Goal: Task Accomplishment & Management: Manage account settings

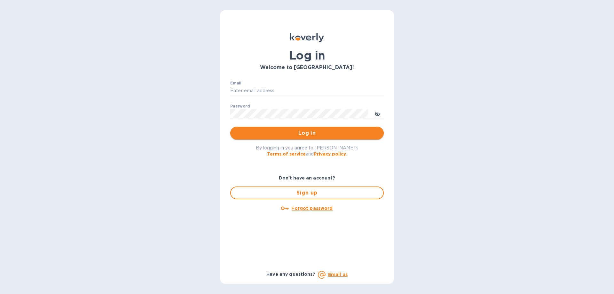
type input "[PERSON_NAME][EMAIL_ADDRESS][DOMAIN_NAME]"
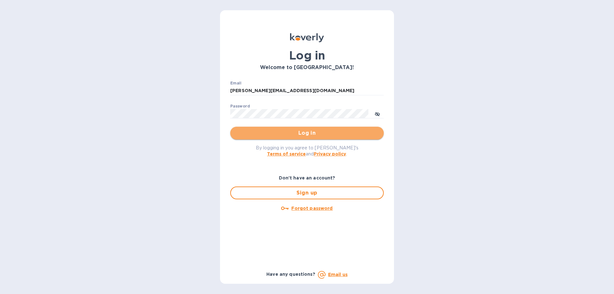
click at [312, 134] on span "Log in" at bounding box center [307, 133] width 143 height 8
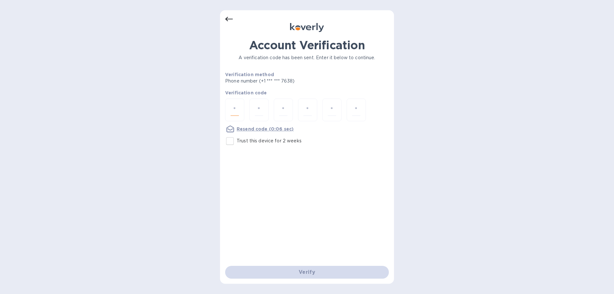
click at [234, 110] on input "number" at bounding box center [235, 110] width 8 height 12
type input "6"
type input "1"
type input "6"
type input "0"
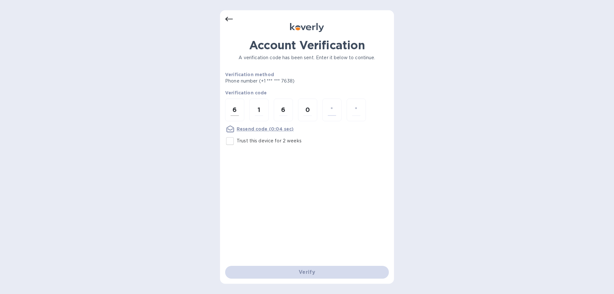
type input "5"
type input "8"
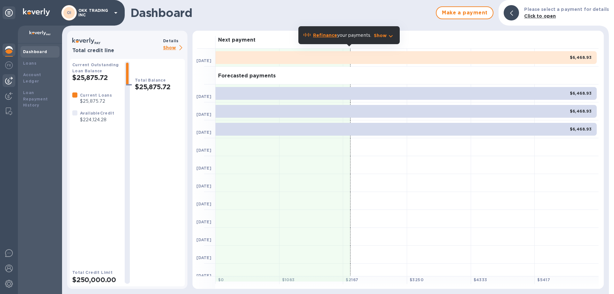
click at [11, 79] on img at bounding box center [9, 81] width 8 height 8
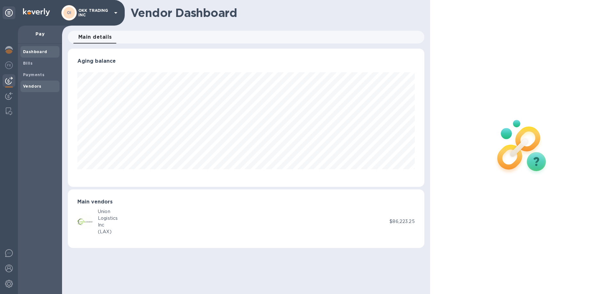
scroll to position [138, 356]
click at [39, 86] on b "Vendors" at bounding box center [32, 86] width 19 height 5
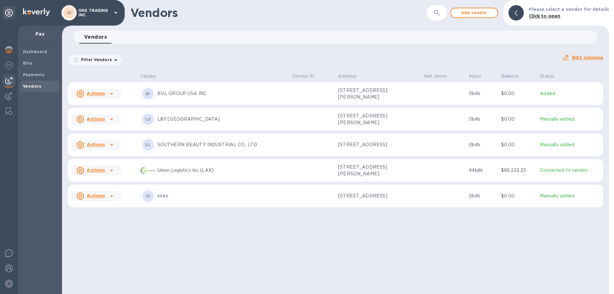
click at [195, 146] on p "SOUTHERN BEAUTY INDUSTRIAL CO., LTD" at bounding box center [222, 144] width 130 height 7
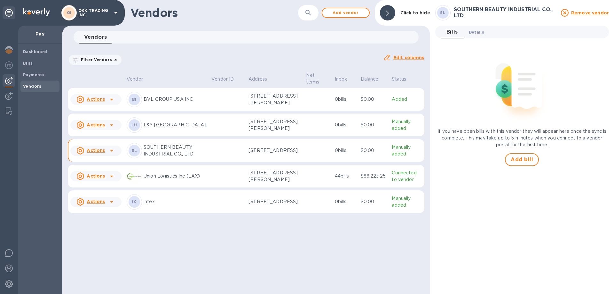
click at [476, 33] on span "Details 0" at bounding box center [476, 32] width 15 height 7
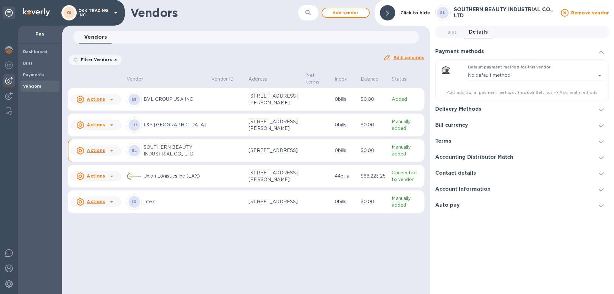
click at [468, 173] on h3 "Contact details" at bounding box center [455, 173] width 41 height 6
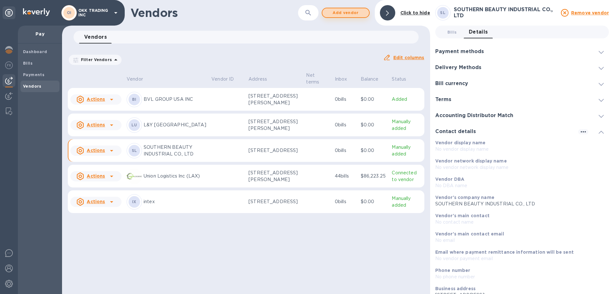
click at [336, 12] on span "Add vendor" at bounding box center [346, 13] width 36 height 8
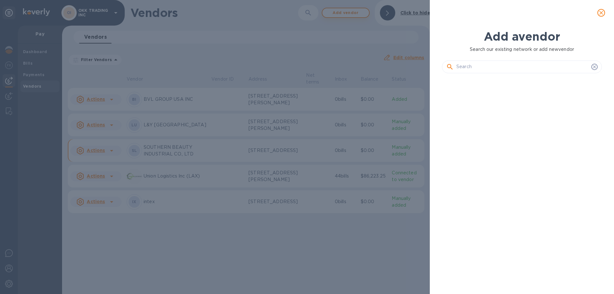
scroll to position [194, 163]
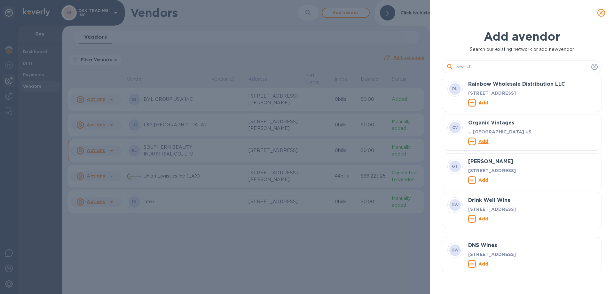
click at [475, 68] on input "text" at bounding box center [523, 67] width 132 height 10
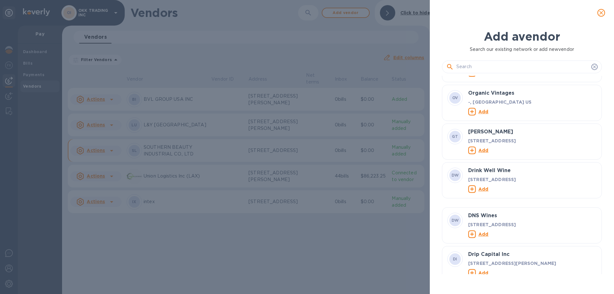
scroll to position [0, 0]
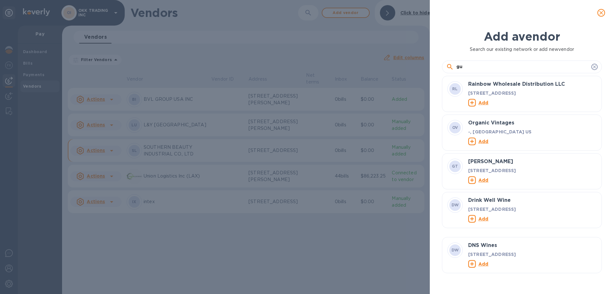
type input "g"
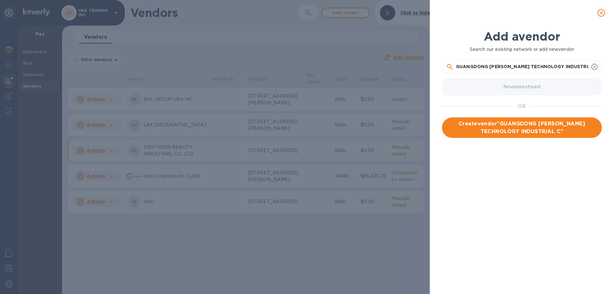
scroll to position [0, 4]
type input "GUANGDONG [PERSON_NAME] TECHNOLOGY INDUSTRIAL CO., LTD"
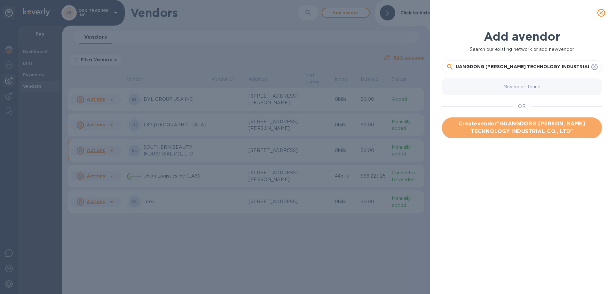
scroll to position [0, 0]
click at [536, 127] on span "Create vendor " GUANGDONG XIN YU TECHNOLOGY INDUSTRIAL CO., LTD "" at bounding box center [522, 127] width 150 height 15
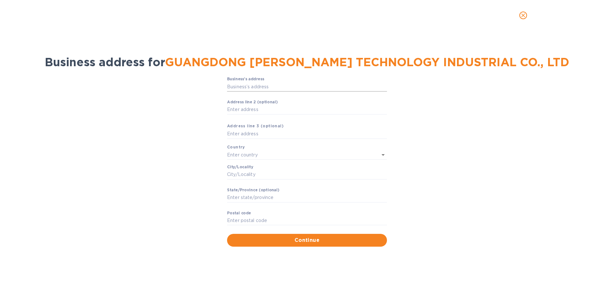
click at [274, 85] on input "Business’s аddress" at bounding box center [307, 87] width 160 height 10
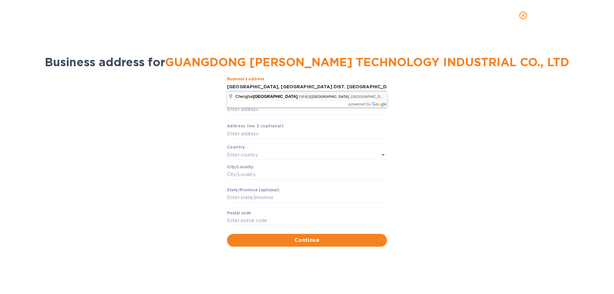
type input "336省道"
type input "[GEOGRAPHIC_DATA]"
type input "Shan Tou Shi"
type input "Guang Dong Sheng"
type input "515821"
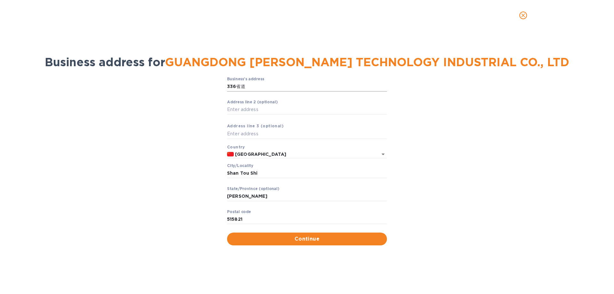
click at [277, 88] on input "336省道" at bounding box center [307, 87] width 160 height 10
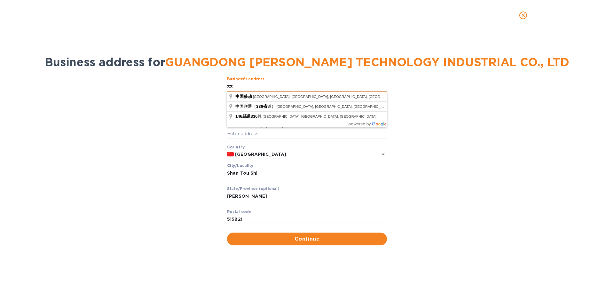
type input "3"
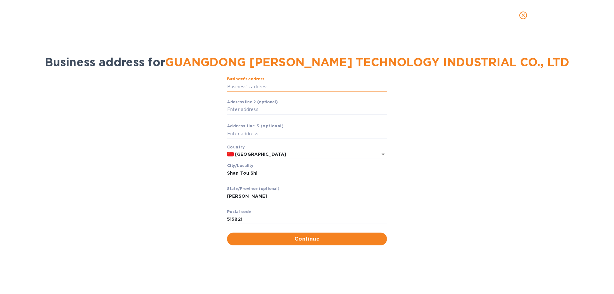
type input "G"
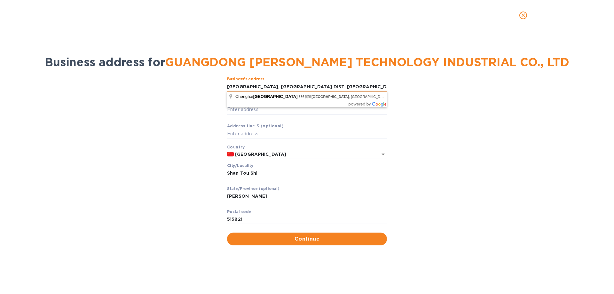
scroll to position [0, 3]
type input "[GEOGRAPHIC_DATA], [GEOGRAPHIC_DATA] DIST. [GEOGRAPHIC_DATA], [GEOGRAPHIC_DATA]"
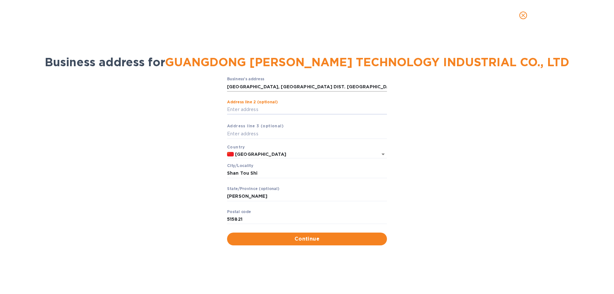
click at [335, 85] on input "[GEOGRAPHIC_DATA], [GEOGRAPHIC_DATA] DIST. [GEOGRAPHIC_DATA], [GEOGRAPHIC_DATA]" at bounding box center [307, 87] width 160 height 10
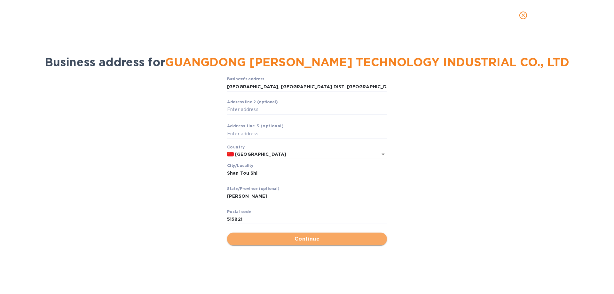
click at [316, 240] on span "Continue" at bounding box center [307, 239] width 150 height 8
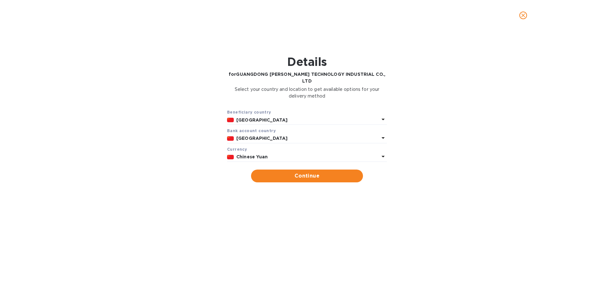
click at [386, 153] on icon at bounding box center [384, 157] width 8 height 8
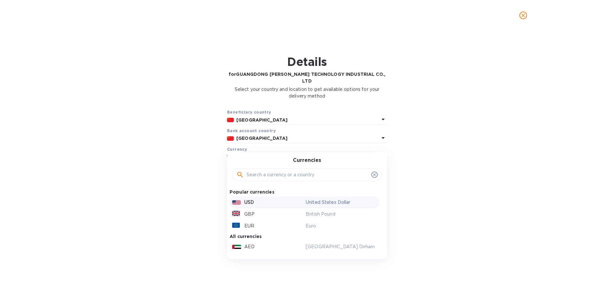
click at [252, 199] on p "USD" at bounding box center [249, 202] width 10 height 7
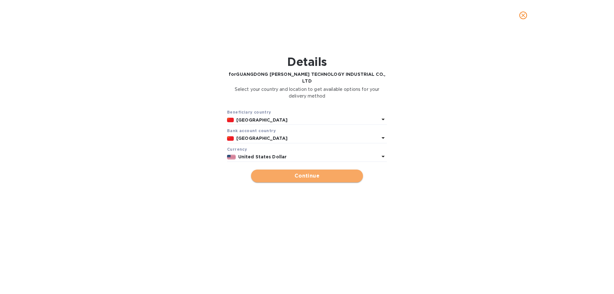
click at [317, 172] on span "Continue" at bounding box center [307, 176] width 102 height 8
type input "GUANGDONG [PERSON_NAME] TECHNOLOGY INDUSTRIAL CO., LTD"
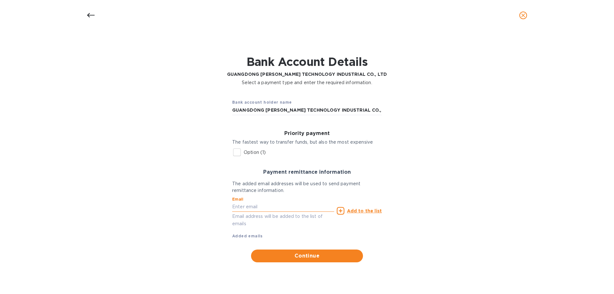
click at [250, 207] on input "text" at bounding box center [283, 207] width 102 height 10
paste input "tracy <tracy@xq-toys.com>"
click at [247, 207] on input "tracy <tracy@xq-toys.com>" at bounding box center [283, 207] width 102 height 10
click at [285, 203] on input "tracy@xq-toys.com>" at bounding box center [283, 207] width 102 height 10
type input "[PERSON_NAME][EMAIL_ADDRESS][DOMAIN_NAME]"
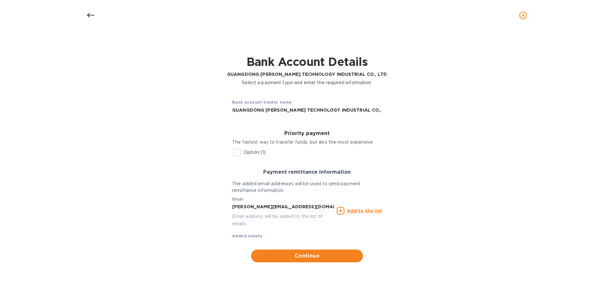
click at [357, 212] on u "Add to the list" at bounding box center [364, 210] width 35 height 5
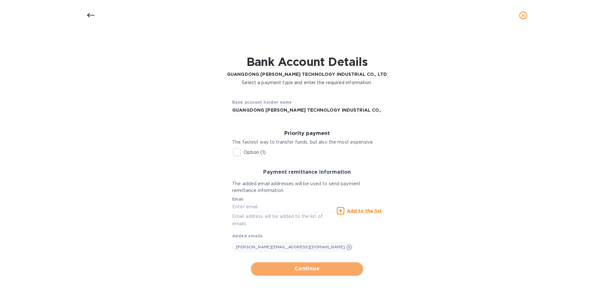
click at [305, 268] on span "Continue" at bounding box center [307, 269] width 102 height 8
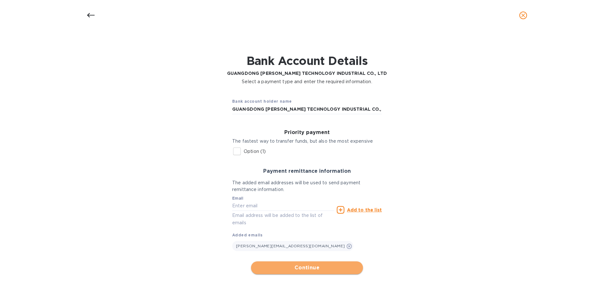
click at [319, 267] on span "Continue" at bounding box center [307, 268] width 102 height 8
click at [307, 266] on span "Continue" at bounding box center [307, 268] width 102 height 8
click at [93, 16] on icon at bounding box center [91, 16] width 8 height 8
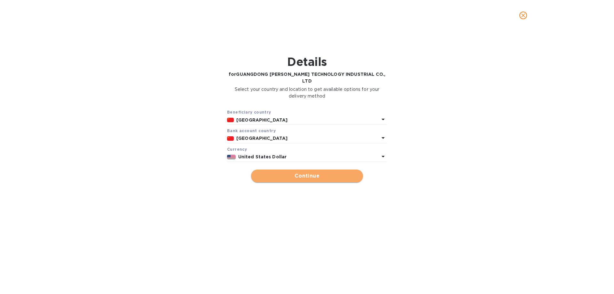
click at [297, 172] on span "Continue" at bounding box center [307, 176] width 102 height 8
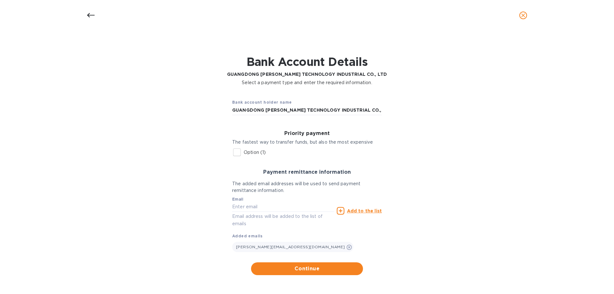
scroll to position [1, 0]
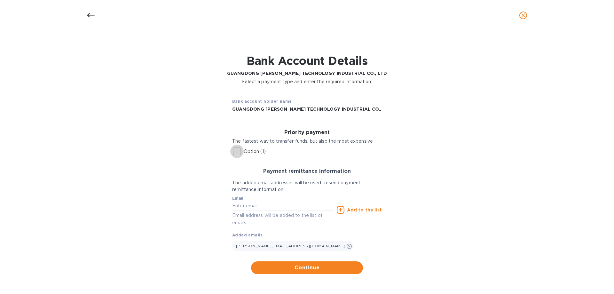
click at [236, 150] on input "Option (1)" at bounding box center [236, 151] width 13 height 13
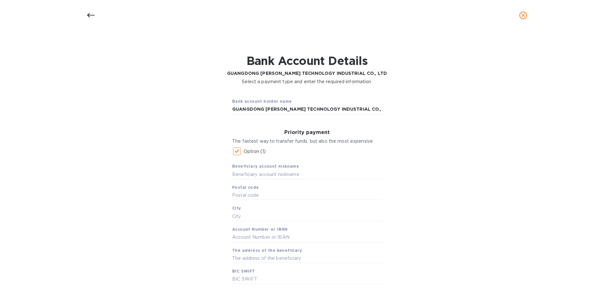
click at [236, 151] on input "Option (1)" at bounding box center [236, 151] width 13 height 13
checkbox input "false"
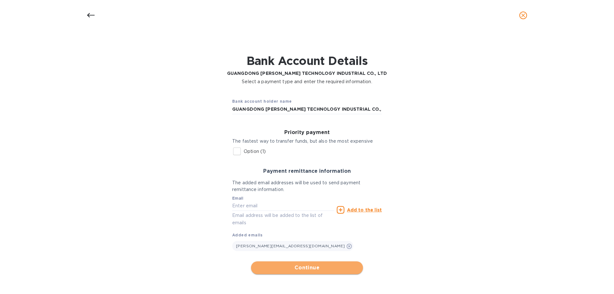
click at [318, 270] on span "Continue" at bounding box center [307, 268] width 102 height 8
click at [245, 207] on input "text" at bounding box center [283, 206] width 102 height 10
paste input "tracy <tracy@xq-toys.com>"
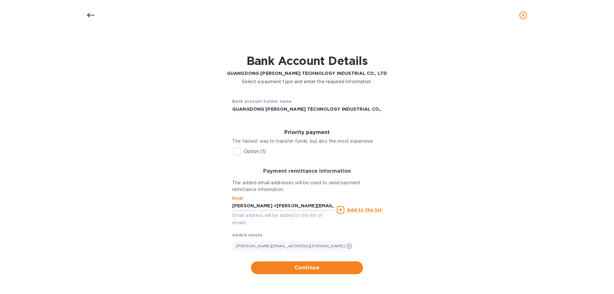
drag, startPoint x: 247, startPoint y: 206, endPoint x: 205, endPoint y: 207, distance: 42.2
click at [205, 207] on div "Bank account holder name GUANGDONG XIN YU TECHNOLOGY INDUSTRIAL CO., LTD Priori…" at bounding box center [307, 183] width 598 height 189
click at [291, 207] on input "tracy@xq-toys.com>" at bounding box center [283, 206] width 102 height 10
click at [305, 267] on span "Continue" at bounding box center [307, 268] width 102 height 8
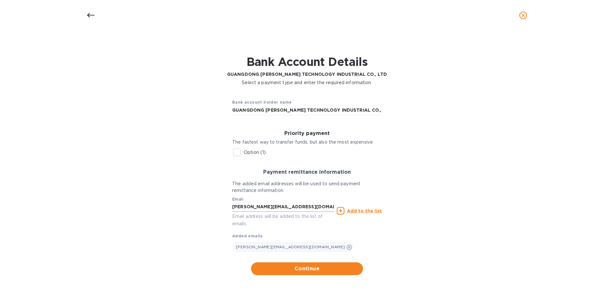
click at [288, 208] on input "[PERSON_NAME][EMAIL_ADDRESS][DOMAIN_NAME]" at bounding box center [283, 207] width 102 height 10
type input "t"
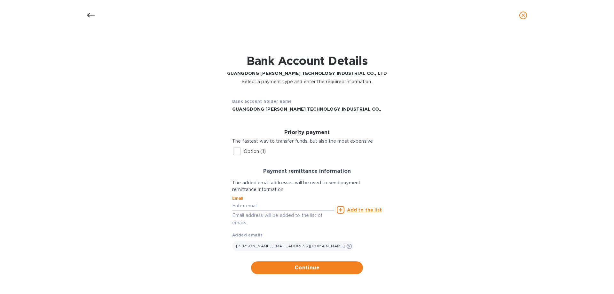
click at [238, 150] on input "Option (1)" at bounding box center [236, 151] width 13 height 13
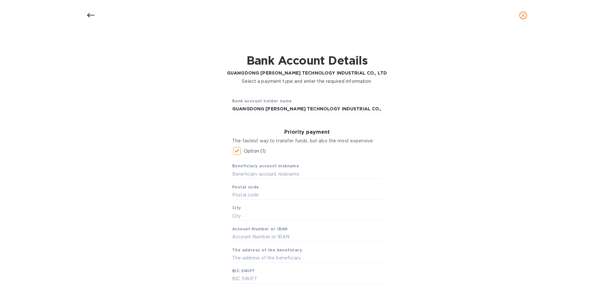
scroll to position [0, 0]
click at [240, 151] on input "Option (1)" at bounding box center [236, 152] width 13 height 13
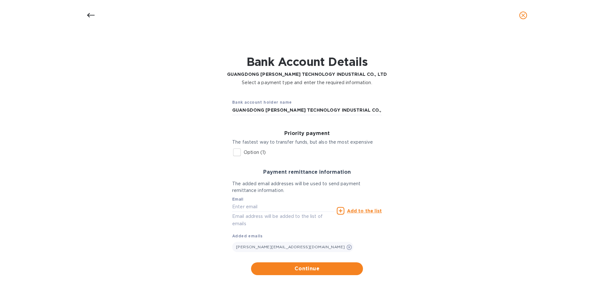
click at [240, 151] on input "Option (1)" at bounding box center [236, 152] width 13 height 13
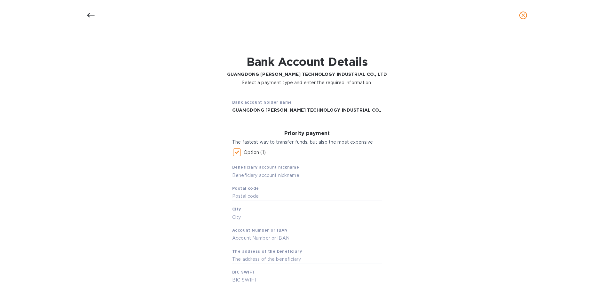
click at [236, 153] on input "Option (1)" at bounding box center [236, 152] width 13 height 13
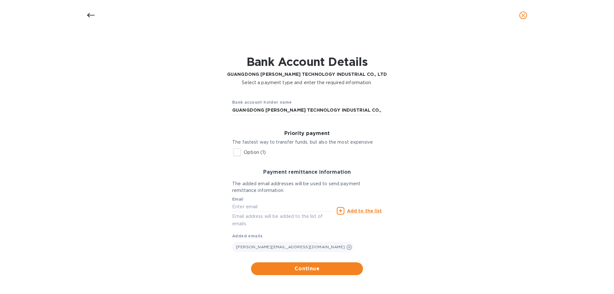
scroll to position [1, 0]
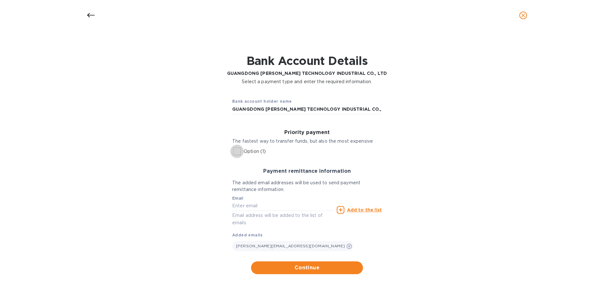
click at [237, 153] on input "Option (1)" at bounding box center [236, 151] width 13 height 13
checkbox input "true"
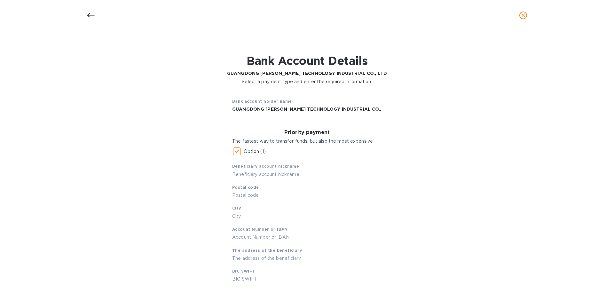
click at [310, 175] on input "text" at bounding box center [307, 175] width 150 height 10
type input "g"
type input "GUANGDONG XIN YU - XQ"
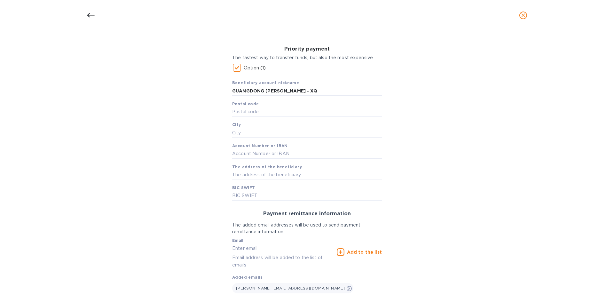
scroll to position [97, 0]
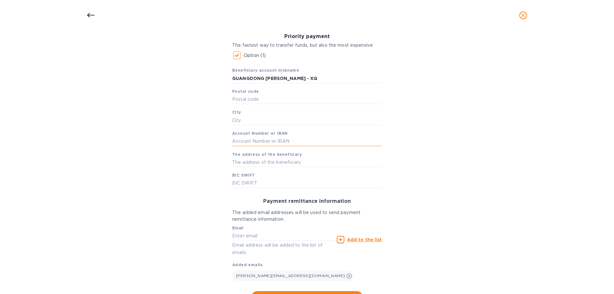
click at [246, 141] on input "text" at bounding box center [307, 142] width 150 height 10
click at [235, 139] on input "text" at bounding box center [307, 142] width 150 height 10
paste input "105301887140000032"
type input "105301887140000032"
click at [305, 163] on input "text" at bounding box center [307, 162] width 150 height 10
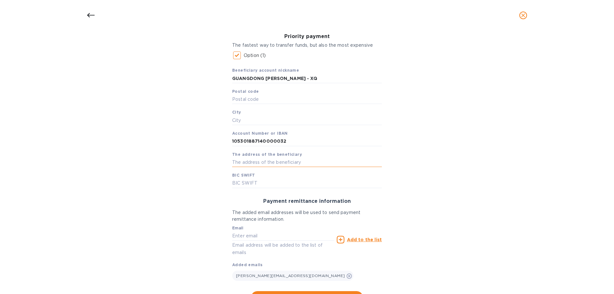
click at [236, 161] on input "text" at bounding box center [307, 162] width 150 height 10
paste input "NO. 713 EAST DONGFENG RD. YUEXIU"
paste input "DISTRICT, GUANGZHOU, GUANGDONG"
type input "NO. 713 EAST DONGFENG RD. YUEXIU DISTRICT, GUANGZHOU, GUANGDONG"
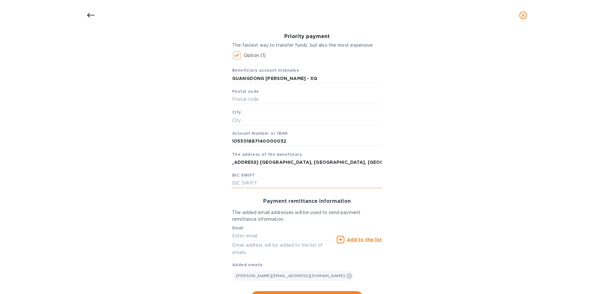
click at [270, 181] on input "text" at bounding box center [307, 184] width 150 height 10
click at [239, 183] on input "text" at bounding box center [307, 184] width 150 height 10
paste input "[SWIFT_CODE]"
type input "[SWIFT_CODE]"
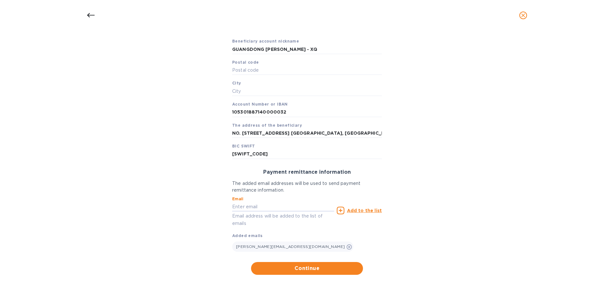
scroll to position [127, 0]
drag, startPoint x: 377, startPoint y: 132, endPoint x: 222, endPoint y: 136, distance: 154.9
click at [222, 136] on div "Bank account holder name GUANGDONG XIN YU TECHNOLOGY INDUSTRIAL CO., LTD Priori…" at bounding box center [307, 120] width 598 height 315
type input ", GUANGDONG"
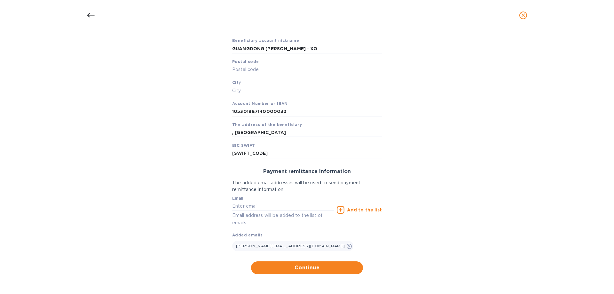
drag, startPoint x: 278, startPoint y: 133, endPoint x: 206, endPoint y: 135, distance: 72.0
click at [206, 135] on div "Bank account holder name GUANGDONG XIN YU TECHNOLOGY INDUSTRIAL CO., LTD Priori…" at bounding box center [307, 120] width 598 height 315
click at [235, 132] on input "text" at bounding box center [307, 133] width 150 height 10
paste input "LAIMEI INDUSTRIAL ZONE, CHENGHAI"
paste input "DIST. SHANTOU, GUANGDONG"
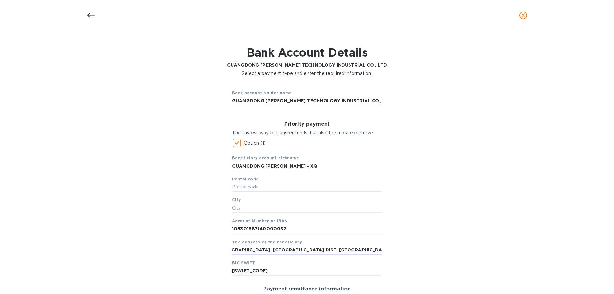
scroll to position [0, 0]
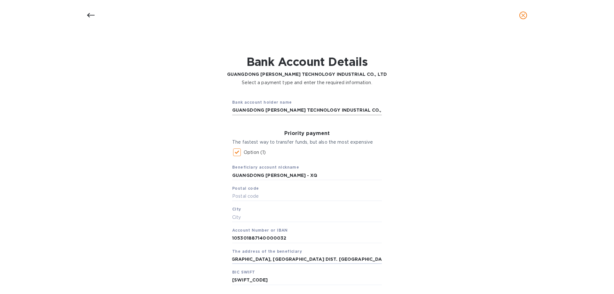
type input "[GEOGRAPHIC_DATA], [GEOGRAPHIC_DATA] DIST. [GEOGRAPHIC_DATA], [GEOGRAPHIC_DATA]"
click at [369, 111] on input "GUANGDONG [PERSON_NAME] TECHNOLOGY INDUSTRIAL CO., LTD" at bounding box center [307, 111] width 150 height 10
drag, startPoint x: 369, startPoint y: 111, endPoint x: 240, endPoint y: 105, distance: 128.5
click at [225, 111] on div "Bank account holder name GUANGDONG XIN YU TECHNOLOGY INDUSTRIAL CO., LTD Priori…" at bounding box center [307, 247] width 598 height 315
click at [235, 108] on input "text" at bounding box center [307, 111] width 150 height 10
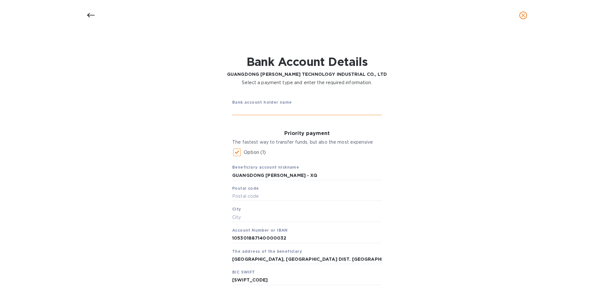
paste input "CHINA GUANGFA BANK H.O."
type input "C"
click at [235, 112] on input "text" at bounding box center [307, 111] width 150 height 10
paste input "GUANGDONG XIN YU TECHNOLOGY"
paste input "INDUSTRIAL CO., LTD"
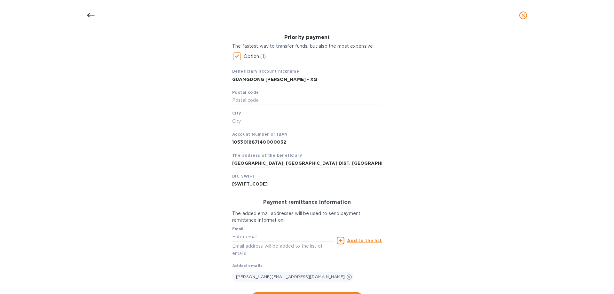
scroll to position [127, 0]
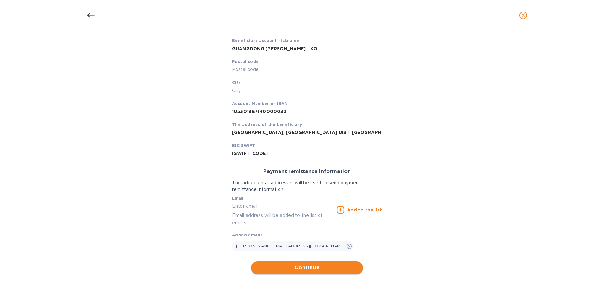
type input "GUANGDONG [PERSON_NAME] TECHNOLOGY INDUSTRIAL CO., LTD"
click at [316, 268] on span "Continue" at bounding box center [307, 268] width 102 height 8
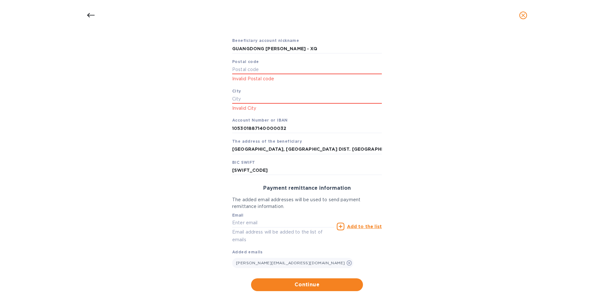
scroll to position [144, 0]
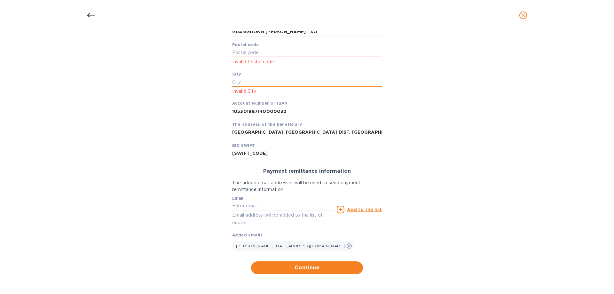
click at [254, 83] on input "text" at bounding box center [307, 82] width 150 height 10
type input "SHANTOU"
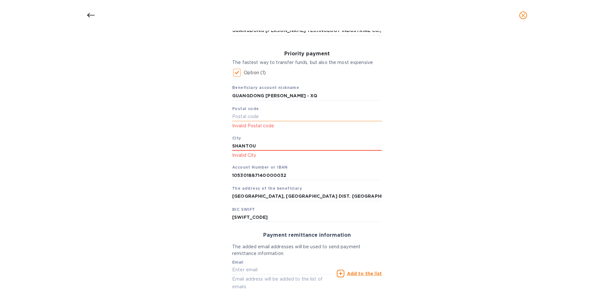
click at [244, 119] on input "text" at bounding box center [307, 117] width 150 height 10
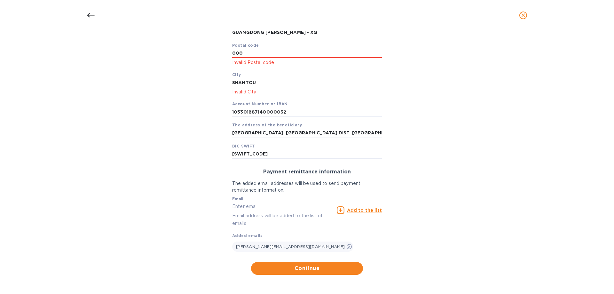
scroll to position [144, 0]
type input "000"
click at [303, 268] on span "Continue" at bounding box center [307, 268] width 102 height 8
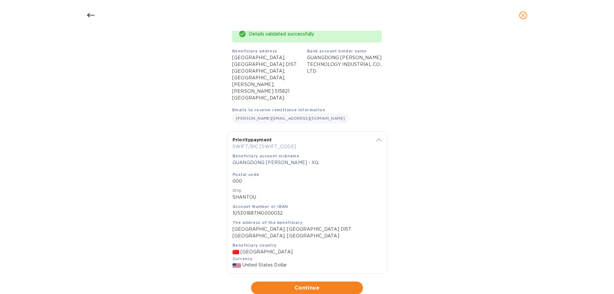
scroll to position [0, 0]
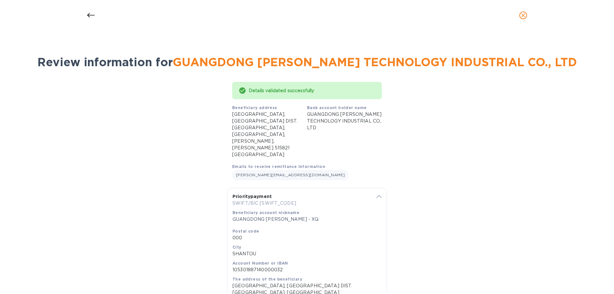
click at [92, 15] on icon at bounding box center [91, 16] width 8 height 8
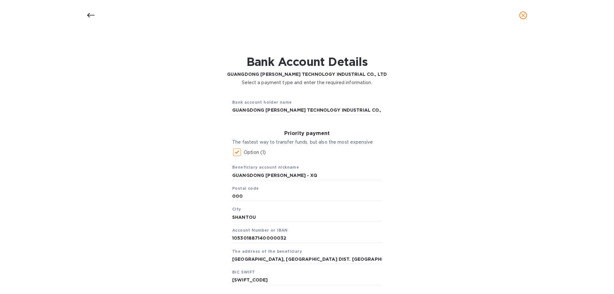
click at [91, 16] on icon at bounding box center [91, 16] width 8 height 8
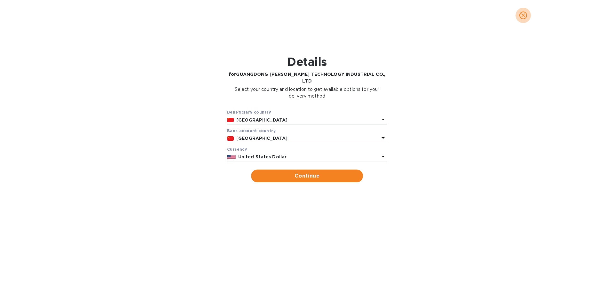
click at [524, 14] on icon "close" at bounding box center [523, 15] width 6 height 6
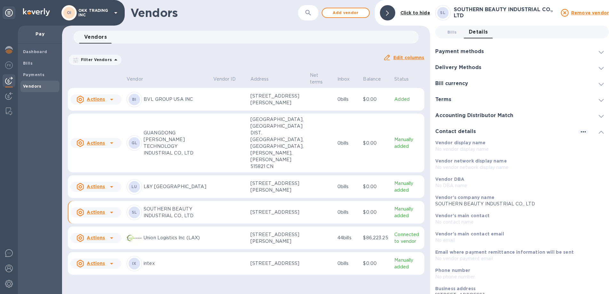
click at [474, 31] on span "Details 0" at bounding box center [478, 32] width 19 height 9
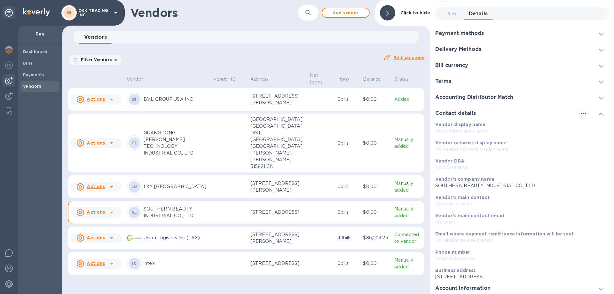
scroll to position [36, 0]
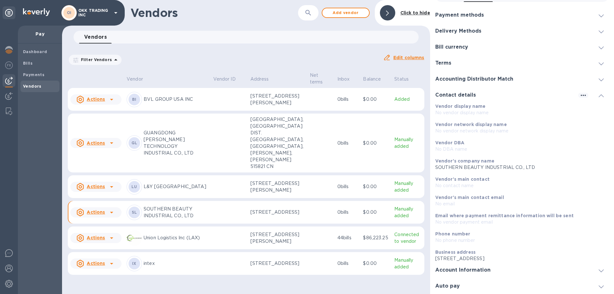
click at [102, 146] on u "Actions" at bounding box center [96, 142] width 18 height 5
click at [599, 94] on div at bounding box center [307, 147] width 614 height 294
click at [597, 274] on div "Account Information" at bounding box center [522, 270] width 174 height 16
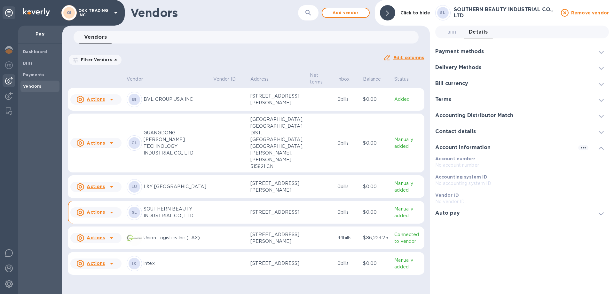
click at [603, 148] on icon at bounding box center [601, 148] width 5 height 3
click at [601, 147] on icon at bounding box center [601, 148] width 5 height 3
click at [586, 148] on icon "button" at bounding box center [584, 148] width 8 height 8
click at [594, 160] on p "Edit" at bounding box center [591, 161] width 10 height 6
click at [602, 132] on icon at bounding box center [601, 132] width 5 height 3
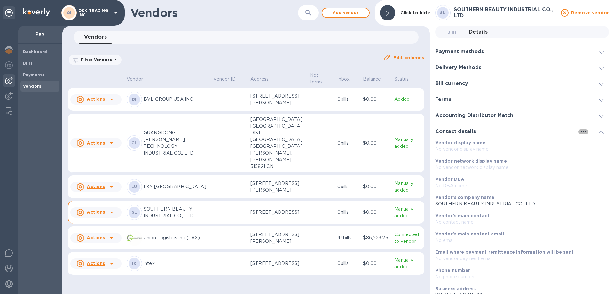
click at [584, 129] on icon "button" at bounding box center [584, 132] width 8 height 8
click at [588, 144] on p "Edit" at bounding box center [589, 145] width 10 height 6
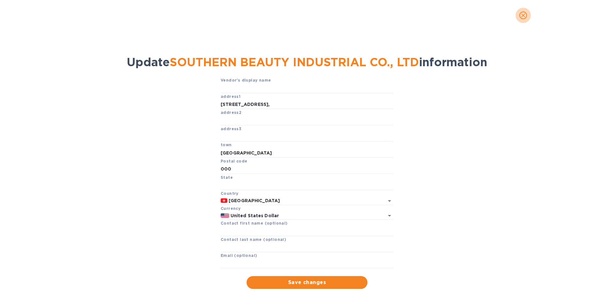
click at [525, 14] on icon "close" at bounding box center [524, 15] width 4 height 4
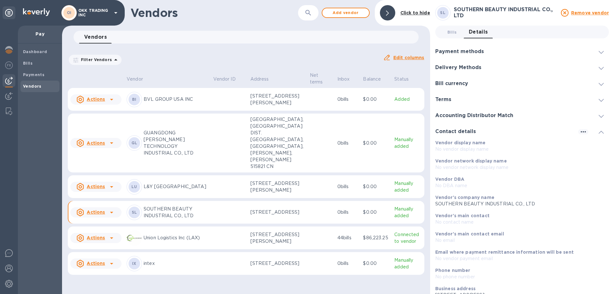
click at [136, 146] on span "GL" at bounding box center [135, 143] width 6 height 6
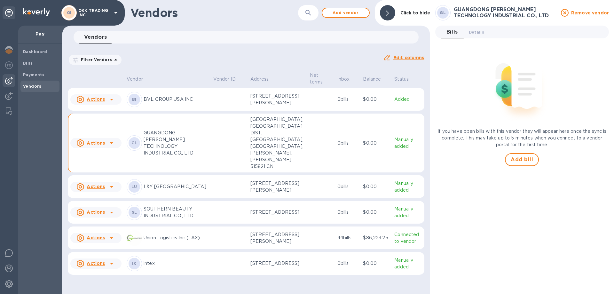
click at [107, 148] on div at bounding box center [112, 143] width 10 height 10
click at [213, 163] on div at bounding box center [307, 147] width 614 height 294
click at [477, 34] on span "Details 0" at bounding box center [476, 32] width 15 height 7
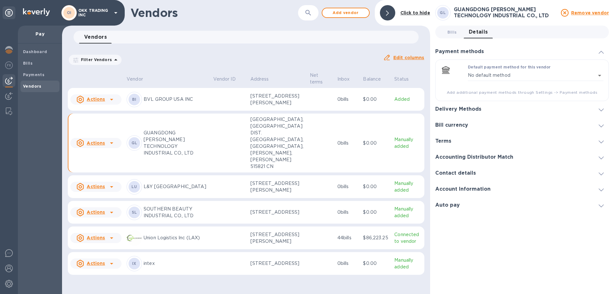
click at [604, 189] on div at bounding box center [601, 189] width 15 height 6
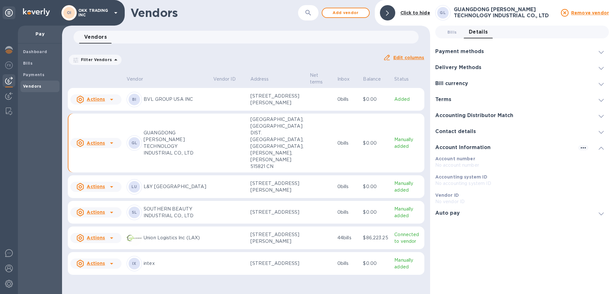
click at [603, 129] on span at bounding box center [601, 132] width 5 height 6
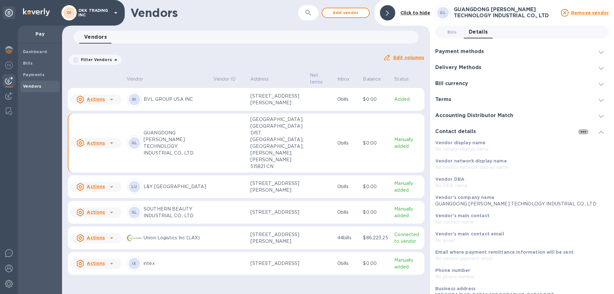
click at [584, 132] on icon "button" at bounding box center [584, 132] width 8 height 8
click at [588, 144] on p "Edit" at bounding box center [589, 145] width 10 height 6
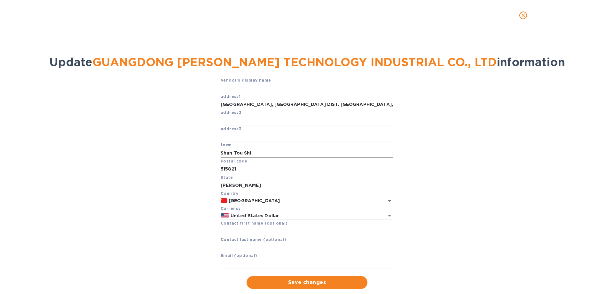
scroll to position [15, 0]
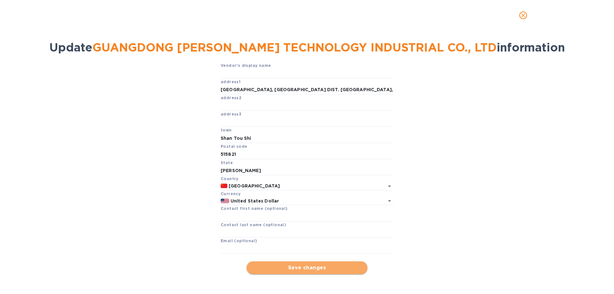
click at [323, 268] on span "Save changes" at bounding box center [307, 268] width 111 height 8
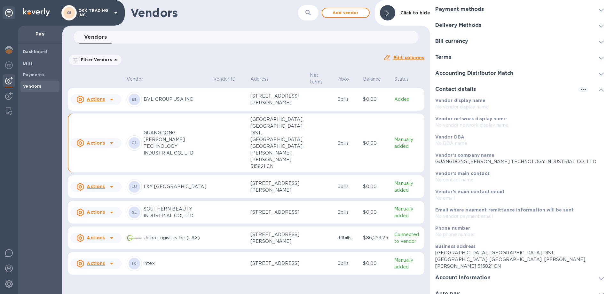
scroll to position [43, 0]
click at [600, 276] on icon at bounding box center [601, 277] width 5 height 3
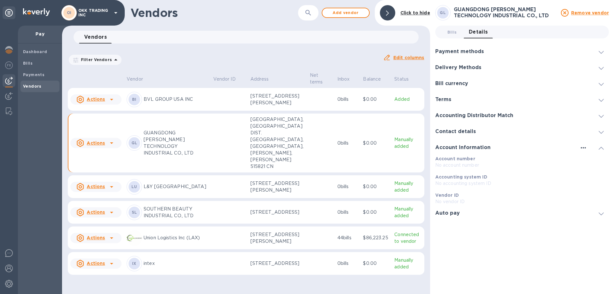
click at [584, 148] on icon "button" at bounding box center [583, 147] width 5 height 1
click at [590, 162] on p "Edit" at bounding box center [591, 161] width 10 height 6
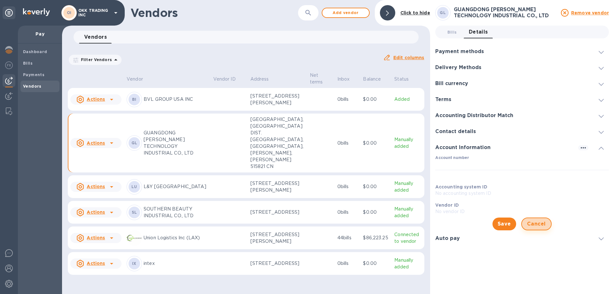
click at [545, 224] on span "Cancel" at bounding box center [536, 224] width 19 height 8
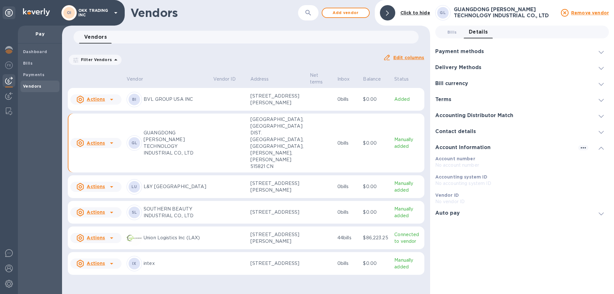
click at [474, 82] on div "Bill currency" at bounding box center [522, 84] width 174 height 16
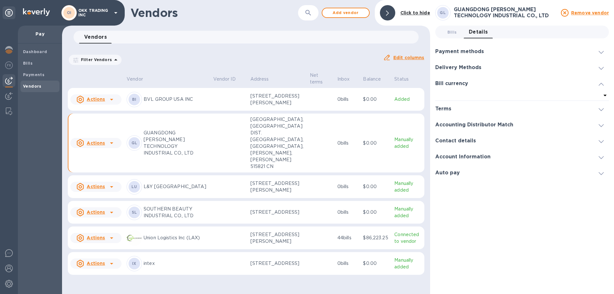
click at [483, 54] on div "Payment methods" at bounding box center [462, 52] width 54 height 6
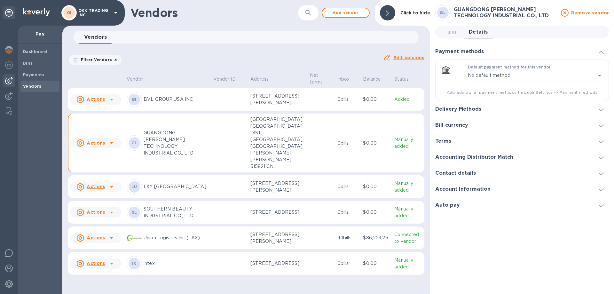
click at [456, 109] on h3 "Delivery Methods" at bounding box center [458, 109] width 46 height 6
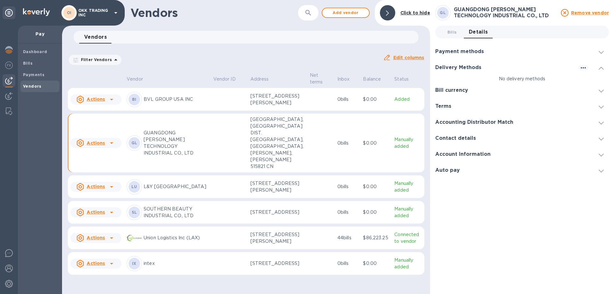
click at [102, 146] on u "Actions" at bounding box center [96, 142] width 18 height 5
click at [602, 122] on div at bounding box center [307, 147] width 614 height 294
click at [602, 123] on icon at bounding box center [601, 123] width 5 height 3
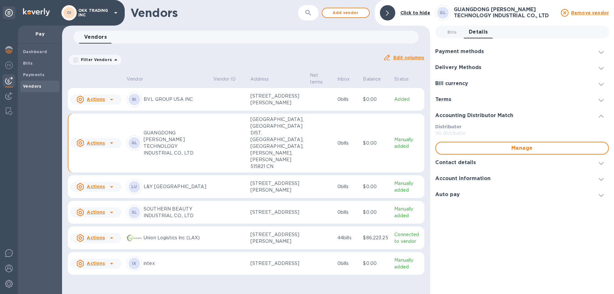
click at [602, 82] on span at bounding box center [601, 84] width 5 height 6
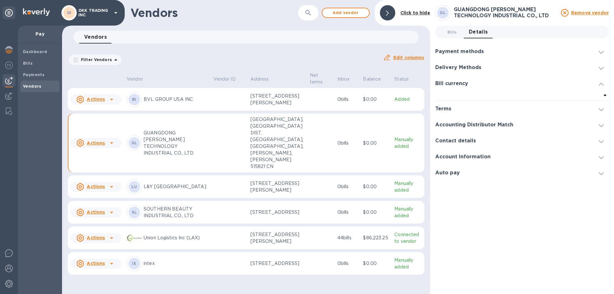
click at [601, 68] on icon at bounding box center [601, 68] width 5 height 3
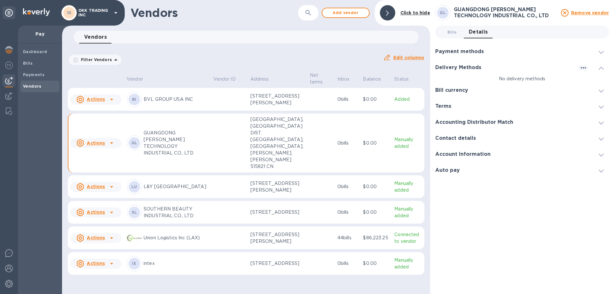
click at [603, 51] on icon at bounding box center [601, 52] width 5 height 3
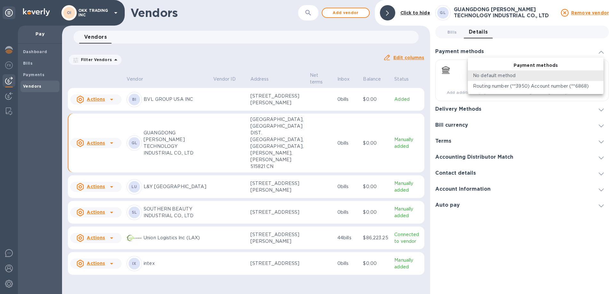
click at [603, 74] on body "OI OKK TRADING INC Pay Dashboard Bills Payments Vendors Vendors ​ Add vendor Cl…" at bounding box center [307, 147] width 614 height 294
click at [603, 74] on li "No default method" at bounding box center [536, 75] width 136 height 11
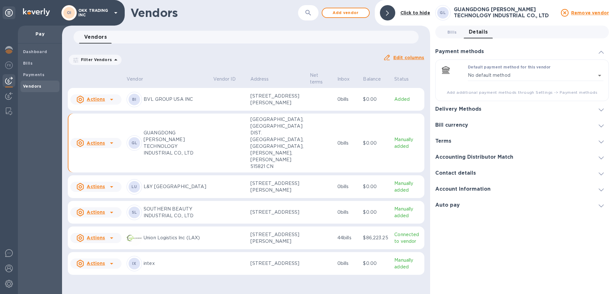
click at [604, 110] on icon at bounding box center [601, 109] width 5 height 3
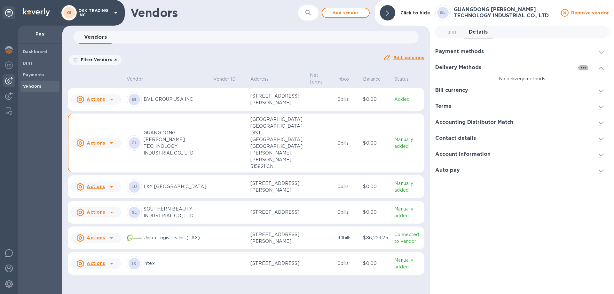
click at [584, 67] on icon "button" at bounding box center [584, 68] width 8 height 8
click at [538, 91] on div at bounding box center [307, 147] width 614 height 294
click at [602, 90] on icon at bounding box center [601, 91] width 5 height 3
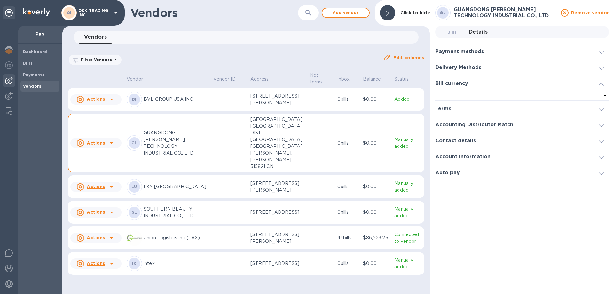
click at [601, 107] on span at bounding box center [601, 109] width 5 height 6
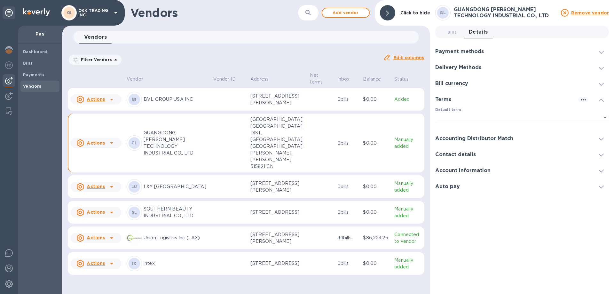
click at [602, 139] on icon at bounding box center [601, 139] width 5 height 3
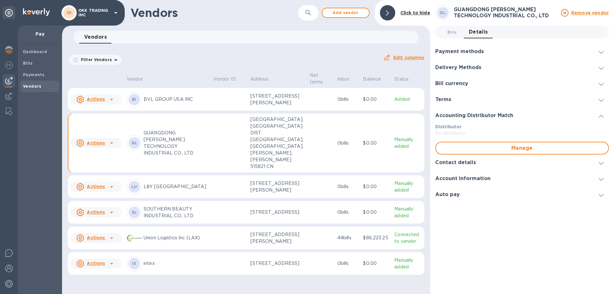
click at [603, 162] on icon at bounding box center [601, 163] width 5 height 3
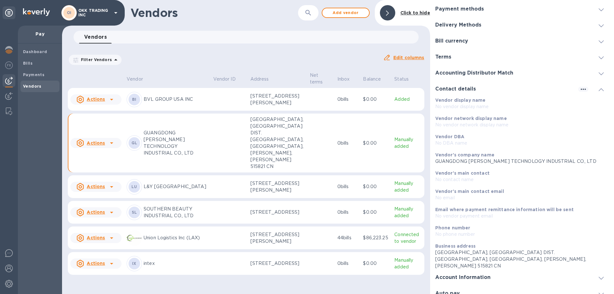
scroll to position [43, 0]
click at [583, 87] on icon "button" at bounding box center [584, 89] width 8 height 8
click at [505, 272] on div at bounding box center [307, 147] width 614 height 294
click at [600, 276] on icon at bounding box center [601, 277] width 5 height 3
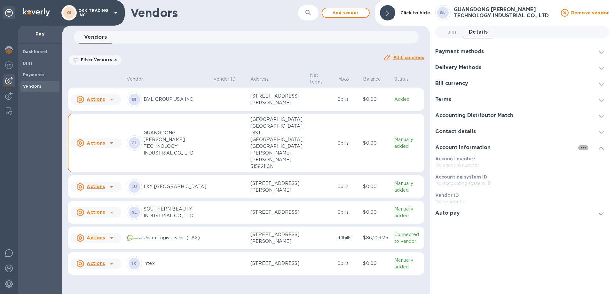
click at [587, 148] on icon "button" at bounding box center [584, 148] width 8 height 8
click at [589, 160] on p "Edit" at bounding box center [591, 161] width 10 height 6
click at [585, 147] on icon "button" at bounding box center [584, 148] width 8 height 8
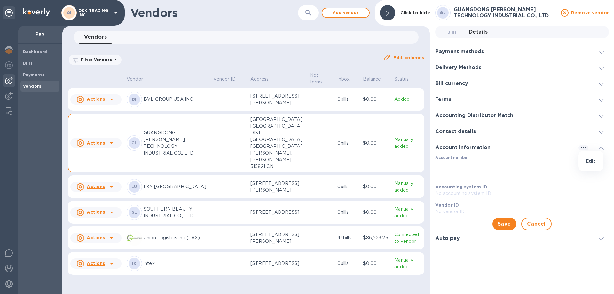
click at [592, 160] on p "Edit" at bounding box center [591, 161] width 10 height 6
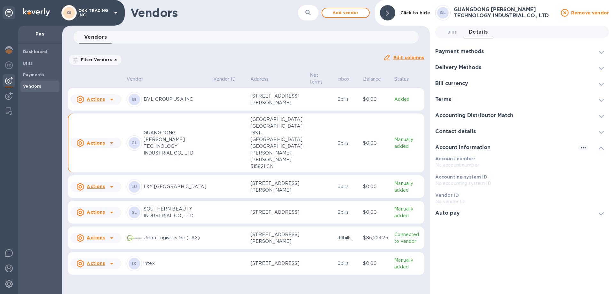
click at [161, 150] on p "GUANGDONG [PERSON_NAME] TECHNOLOGY INDUSTRIAL CO., LTD" at bounding box center [176, 143] width 65 height 27
click at [591, 15] on u "Remove vendor" at bounding box center [590, 12] width 38 height 5
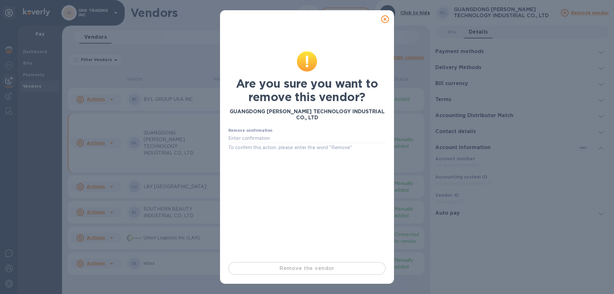
click at [384, 21] on icon at bounding box center [385, 19] width 8 height 8
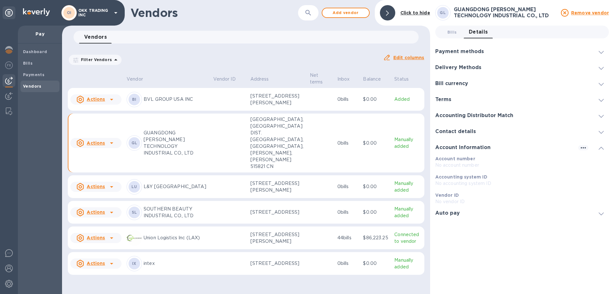
click at [81, 145] on icon at bounding box center [80, 142] width 3 height 3
click at [131, 155] on div at bounding box center [307, 147] width 614 height 294
click at [135, 145] on b "GL" at bounding box center [135, 142] width 6 height 5
click at [150, 153] on p "GUANGDONG [PERSON_NAME] TECHNOLOGY INDUSTRIAL CO., LTD" at bounding box center [176, 143] width 65 height 27
click at [487, 50] on div "Payment methods" at bounding box center [462, 52] width 54 height 6
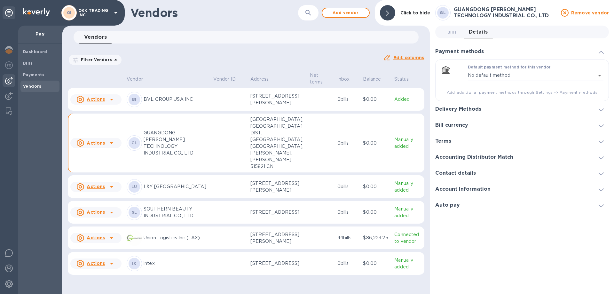
click at [488, 113] on div "Delivery Methods" at bounding box center [522, 109] width 174 height 16
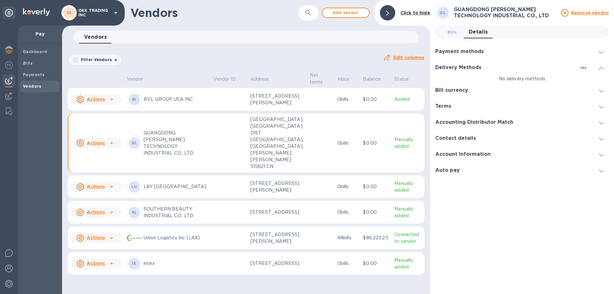
click at [474, 89] on div "Bill currency" at bounding box center [522, 90] width 174 height 16
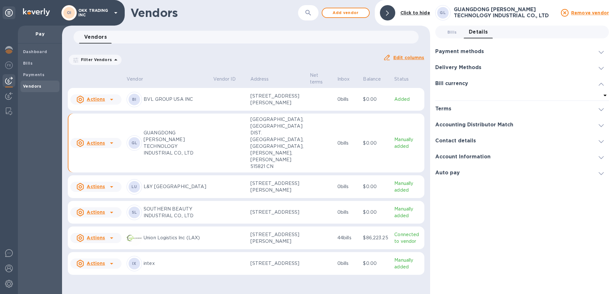
click at [473, 109] on div at bounding box center [523, 109] width 132 height 0
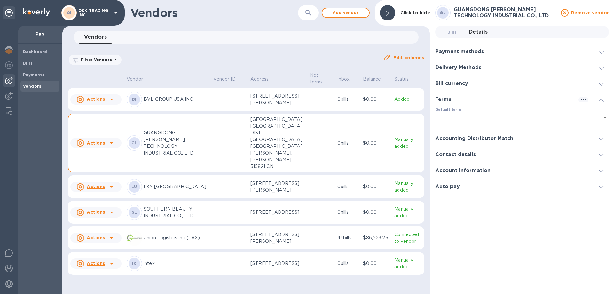
drag, startPoint x: 478, startPoint y: 136, endPoint x: 477, endPoint y: 140, distance: 3.6
click at [478, 137] on h3 "Accounting Distributor Match" at bounding box center [474, 139] width 78 height 6
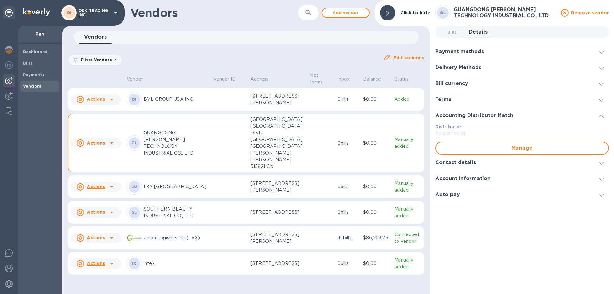
click at [480, 163] on div "Contact details" at bounding box center [458, 163] width 46 height 6
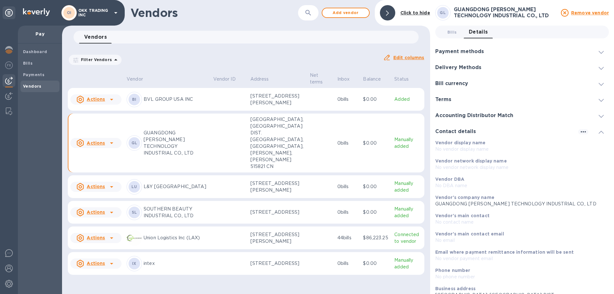
click at [100, 146] on u "Actions" at bounding box center [96, 142] width 18 height 5
click at [100, 177] on b "Add new bill" at bounding box center [103, 178] width 30 height 5
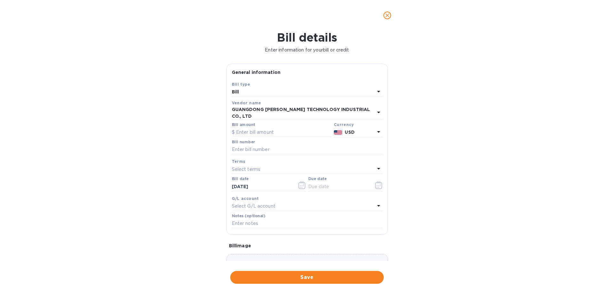
click at [364, 109] on b "GUANGDONG [PERSON_NAME] TECHNOLOGY INDUSTRIAL CO., LTD" at bounding box center [301, 113] width 139 height 12
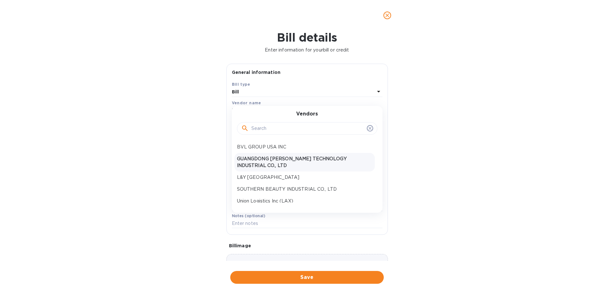
click at [363, 109] on div "Vendors BVL GROUP USA INC GUANGDONG XIN YU TECHNOLOGY INDUSTRIAL CO., LTD L&Y U…" at bounding box center [307, 159] width 151 height 107
click at [368, 130] on icon at bounding box center [370, 128] width 5 height 5
click at [387, 13] on icon "close" at bounding box center [387, 15] width 6 height 6
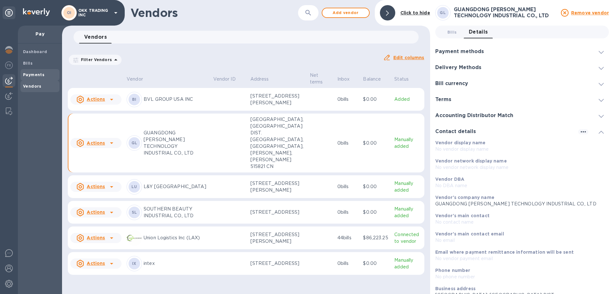
click at [43, 76] on span "Payments" at bounding box center [40, 75] width 34 height 6
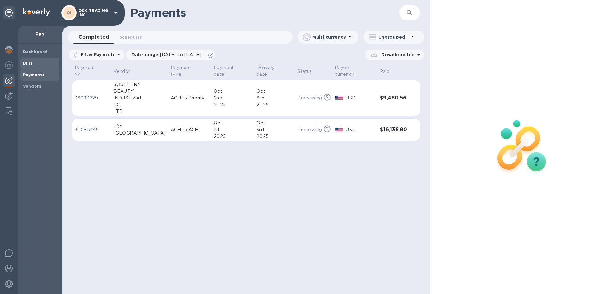
click at [35, 66] on span "Bills" at bounding box center [40, 63] width 34 height 6
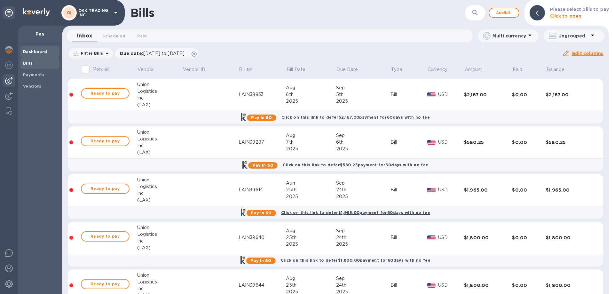
drag, startPoint x: 35, startPoint y: 53, endPoint x: 34, endPoint y: 49, distance: 3.6
click at [34, 51] on b "Dashboard" at bounding box center [35, 51] width 24 height 5
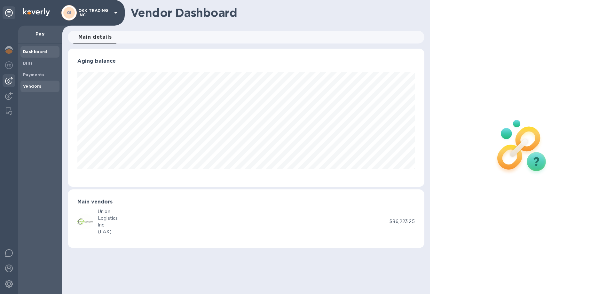
scroll to position [138, 356]
click at [32, 86] on b "Vendors" at bounding box center [32, 86] width 19 height 5
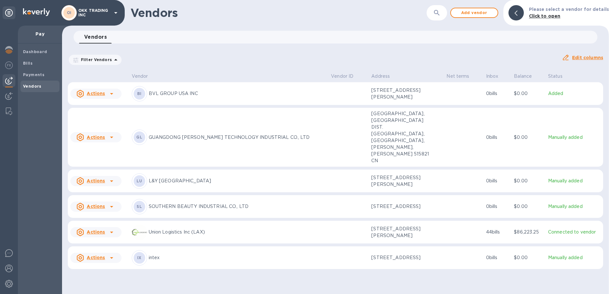
click at [181, 134] on p "GUANGDONG [PERSON_NAME] TECHNOLOGY INDUSTRIAL CO., LTD" at bounding box center [238, 137] width 178 height 7
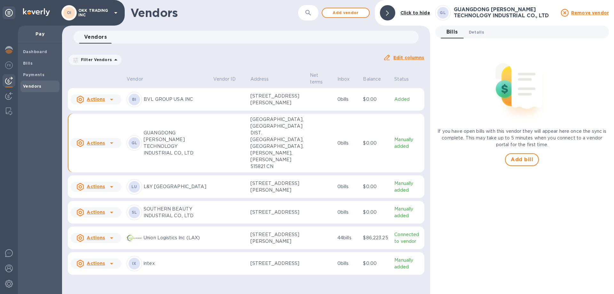
click at [473, 34] on span "Details 0" at bounding box center [476, 32] width 15 height 7
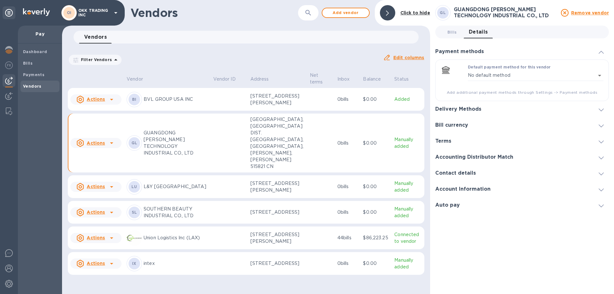
click at [516, 176] on div "Contact details" at bounding box center [522, 173] width 174 height 16
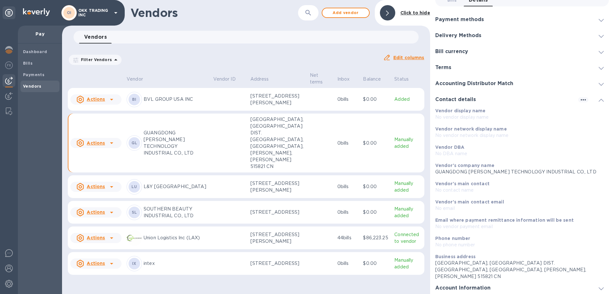
scroll to position [43, 0]
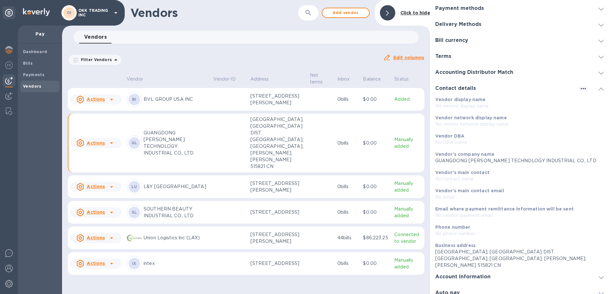
click at [519, 270] on div "Account Information" at bounding box center [522, 277] width 174 height 16
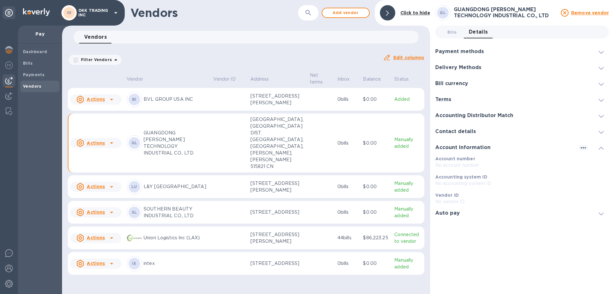
click at [177, 219] on p "SOUTHERN BEAUTY INDUSTRIAL CO., LTD" at bounding box center [176, 212] width 65 height 13
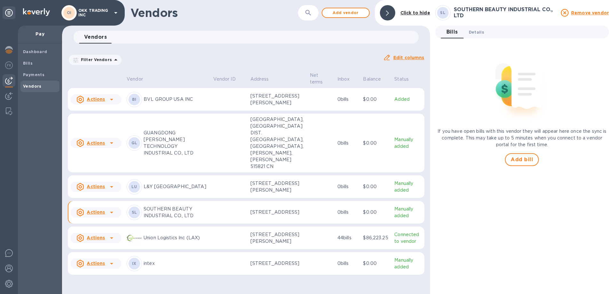
click at [480, 35] on span "Details 0" at bounding box center [476, 32] width 15 height 7
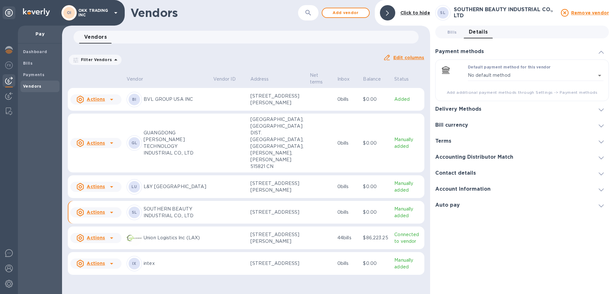
click at [494, 109] on div "Delivery Methods" at bounding box center [522, 109] width 174 height 16
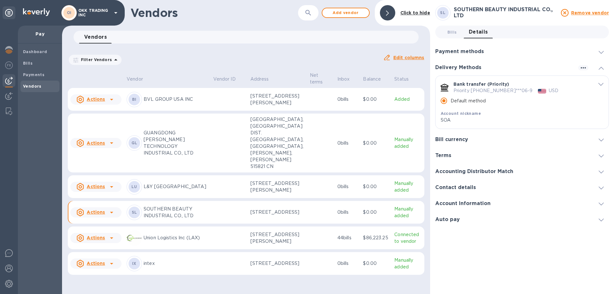
click at [497, 136] on div "Bill currency" at bounding box center [522, 140] width 174 height 16
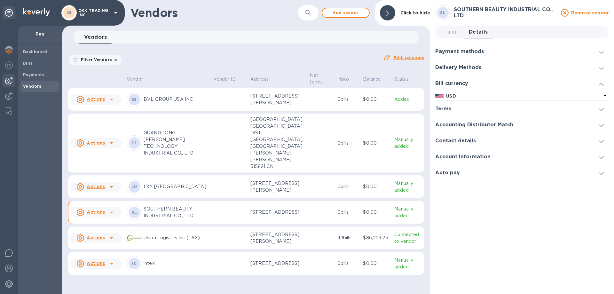
click at [486, 109] on div "Terms" at bounding box center [522, 109] width 174 height 16
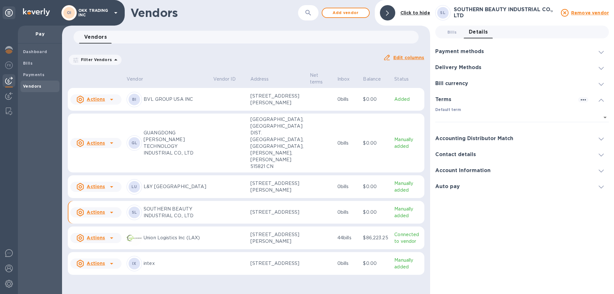
click at [489, 137] on h3 "Accounting Distributor Match" at bounding box center [474, 139] width 78 height 6
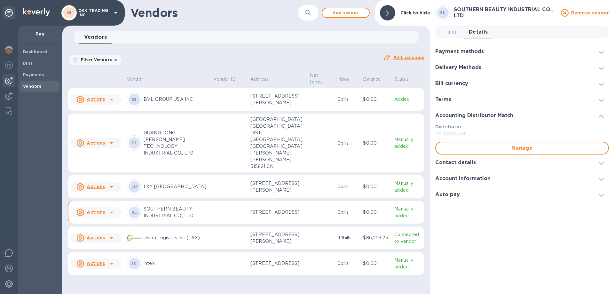
click at [482, 163] on div at bounding box center [535, 163] width 108 height 0
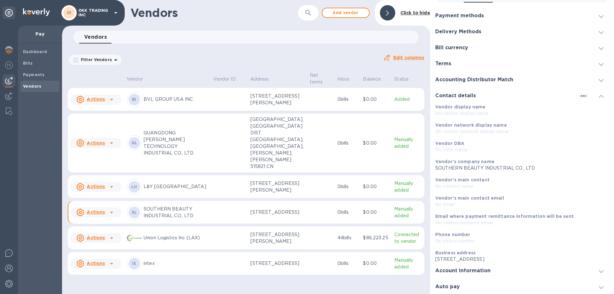
scroll to position [36, 0]
click at [499, 271] on div "Account Information" at bounding box center [522, 270] width 174 height 16
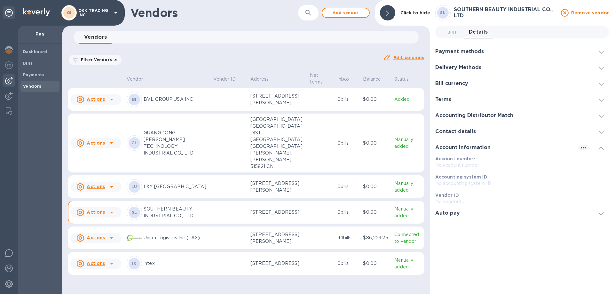
click at [161, 219] on p "SOUTHERN BEAUTY INDUSTRIAL CO., LTD" at bounding box center [176, 212] width 65 height 13
click at [424, 13] on b "Click to hide" at bounding box center [416, 12] width 30 height 5
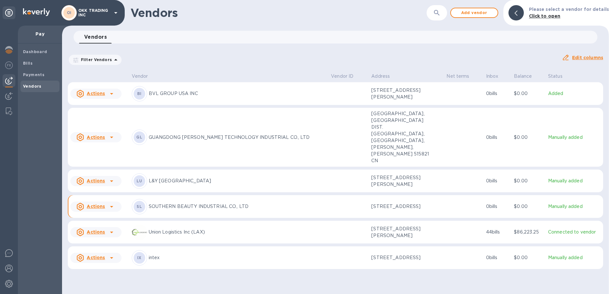
click at [164, 203] on p "SOUTHERN BEAUTY INDUSTRIAL CO., LTD" at bounding box center [238, 206] width 178 height 7
click at [203, 203] on p "SOUTHERN BEAUTY INDUSTRIAL CO., LTD" at bounding box center [238, 206] width 178 height 7
click at [579, 57] on u "Edit columns" at bounding box center [587, 57] width 31 height 5
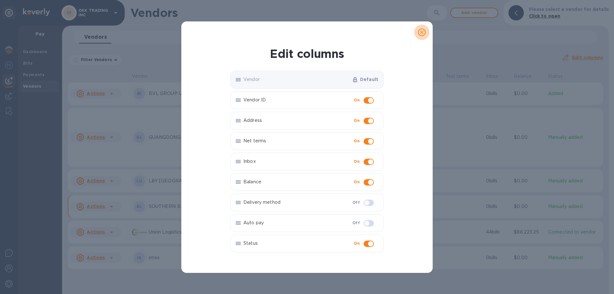
click at [420, 31] on icon "close" at bounding box center [422, 32] width 6 height 6
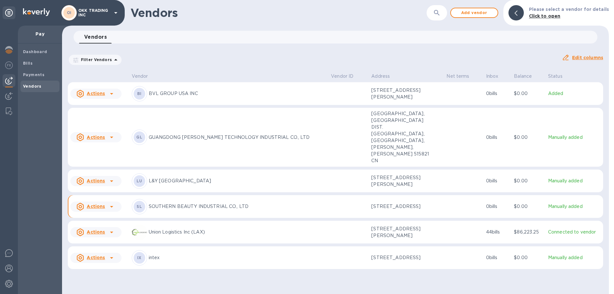
click at [518, 9] on div at bounding box center [516, 12] width 15 height 15
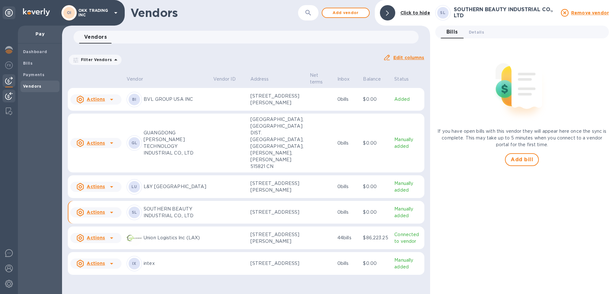
click at [8, 98] on img at bounding box center [9, 96] width 8 height 8
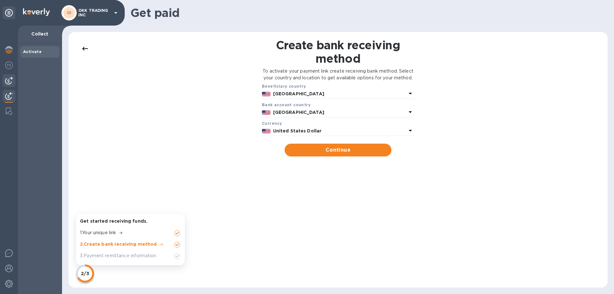
click at [8, 77] on img at bounding box center [9, 81] width 8 height 8
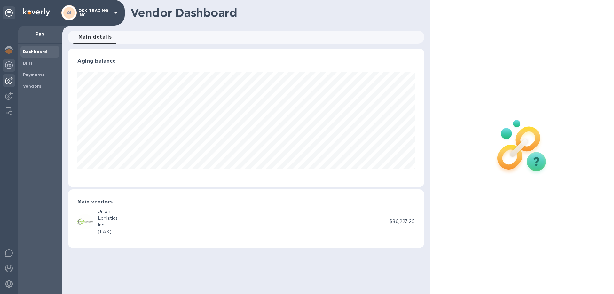
scroll to position [138, 356]
click at [36, 87] on b "Vendors" at bounding box center [32, 86] width 19 height 5
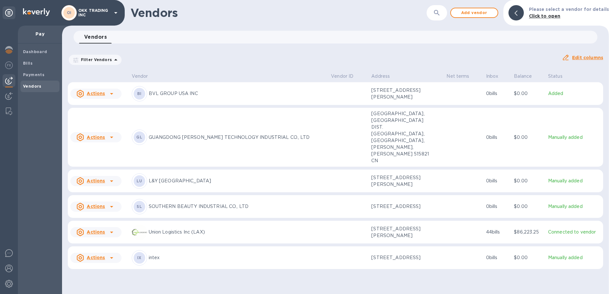
click at [165, 178] on p "L&Y [GEOGRAPHIC_DATA]" at bounding box center [238, 181] width 178 height 7
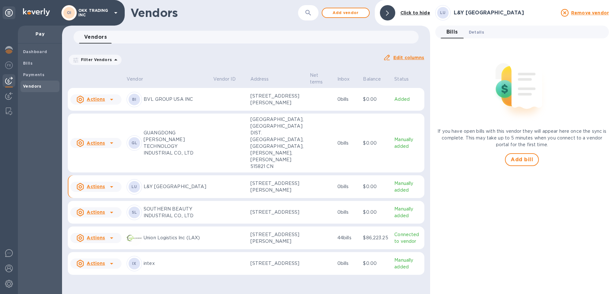
click at [468, 34] on button "Details 0" at bounding box center [477, 32] width 26 height 13
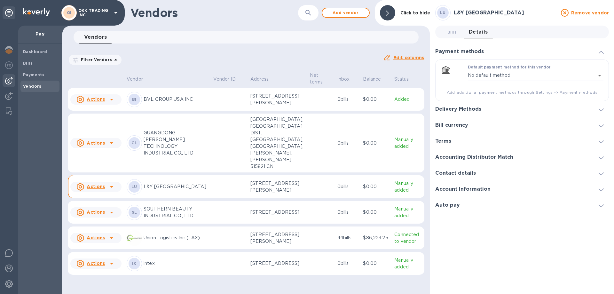
click at [498, 111] on div "Delivery Methods" at bounding box center [522, 109] width 174 height 16
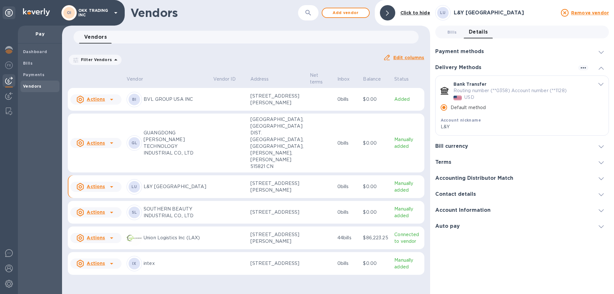
click at [495, 148] on div "Bill currency" at bounding box center [522, 146] width 174 height 16
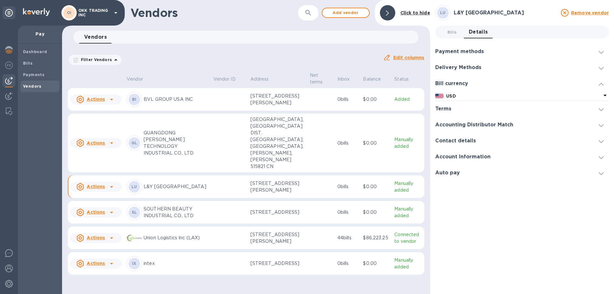
click at [480, 138] on div "Contact details" at bounding box center [522, 141] width 174 height 16
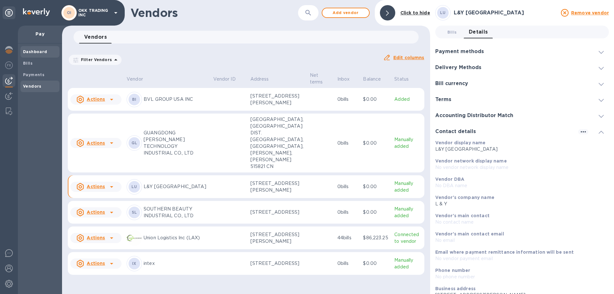
click at [41, 49] on b "Dashboard" at bounding box center [35, 51] width 24 height 5
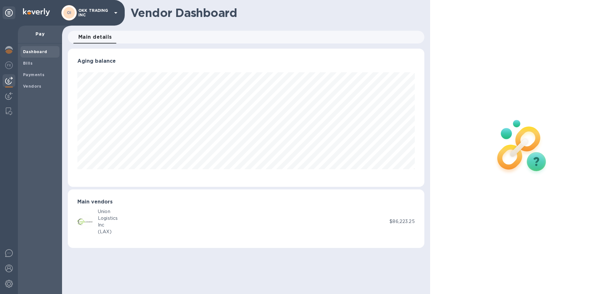
scroll to position [138, 356]
click at [24, 76] on b "Payments" at bounding box center [33, 74] width 21 height 5
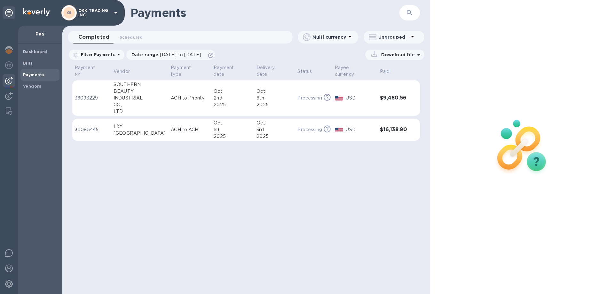
click at [121, 95] on div "INDUSTRIAL" at bounding box center [140, 98] width 52 height 7
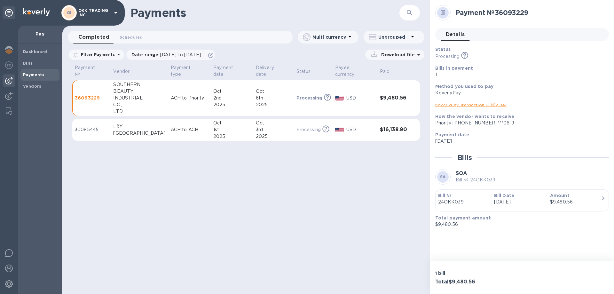
click at [474, 105] on link "KoverlyPay Transaction ID № 21941" at bounding box center [470, 104] width 71 height 5
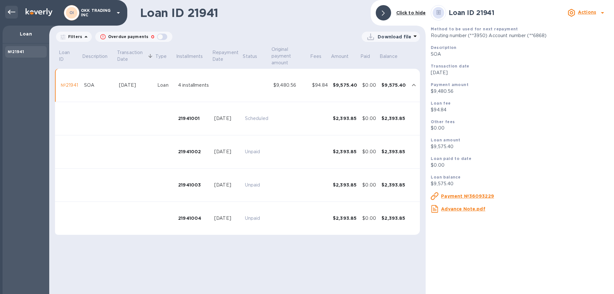
click at [16, 14] on div at bounding box center [11, 12] width 13 height 13
click at [383, 14] on icon at bounding box center [383, 13] width 3 height 5
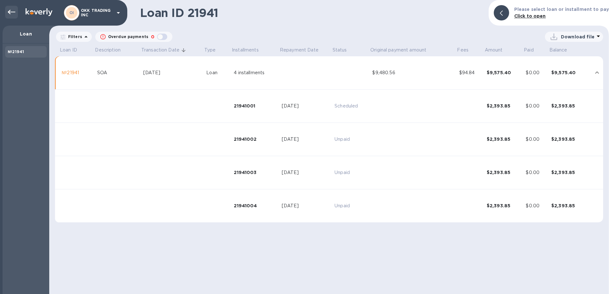
click at [5, 10] on div at bounding box center [11, 12] width 13 height 13
click at [45, 8] on div "OI OKK TRADING INC" at bounding box center [63, 13] width 127 height 26
click at [9, 10] on icon at bounding box center [12, 12] width 8 height 8
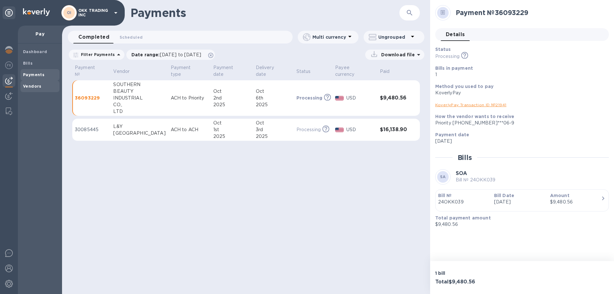
click at [36, 88] on b "Vendors" at bounding box center [32, 86] width 19 height 5
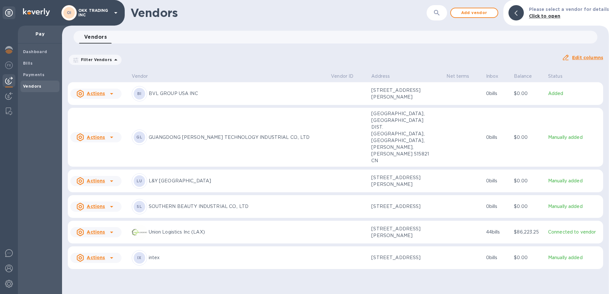
drag, startPoint x: 167, startPoint y: 128, endPoint x: 163, endPoint y: 127, distance: 4.4
click at [166, 134] on p "GUANGDONG [PERSON_NAME] TECHNOLOGY INDUSTRIAL CO., LTD" at bounding box center [238, 137] width 178 height 7
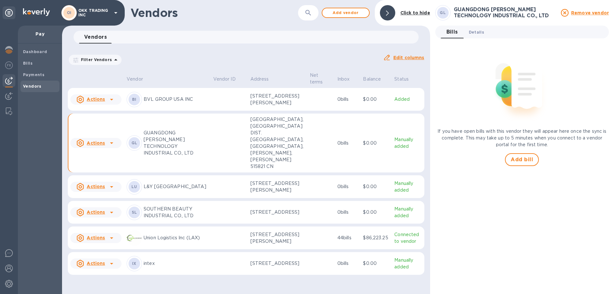
click at [472, 35] on span "Details 0" at bounding box center [476, 32] width 15 height 7
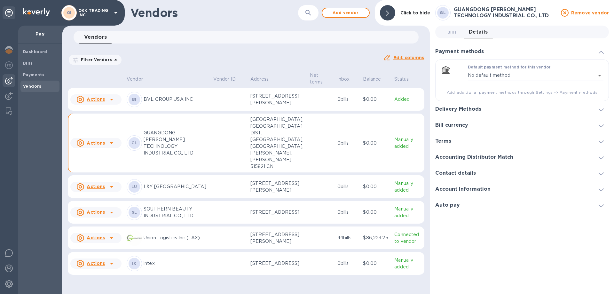
click at [151, 190] on p "L&Y [GEOGRAPHIC_DATA]" at bounding box center [176, 186] width 65 height 7
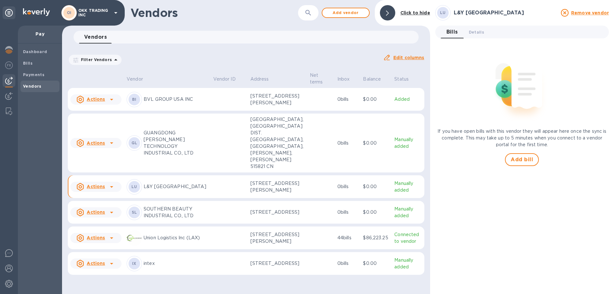
click at [149, 193] on div "LU L&Y USA" at bounding box center [168, 186] width 82 height 15
click at [113, 191] on icon at bounding box center [112, 187] width 8 height 8
click at [110, 221] on b "Add new bill" at bounding box center [103, 223] width 30 height 5
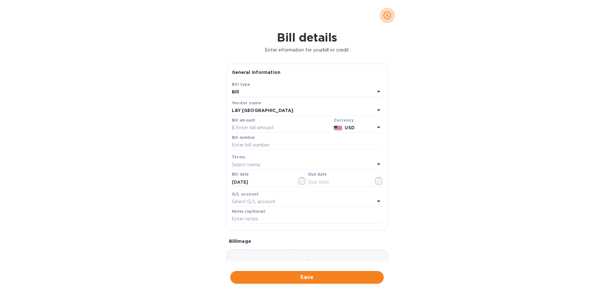
click at [384, 14] on span "close" at bounding box center [388, 16] width 8 height 8
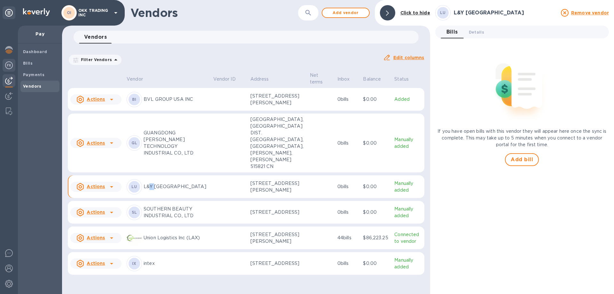
click at [9, 64] on img at bounding box center [9, 65] width 8 height 8
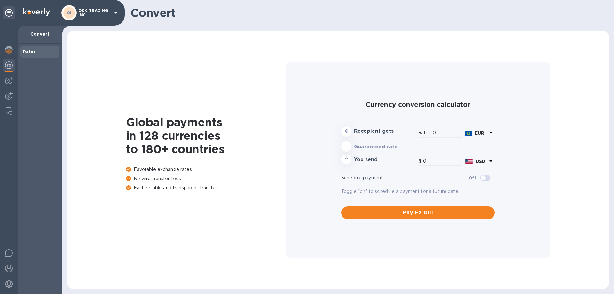
type input "1,180.79"
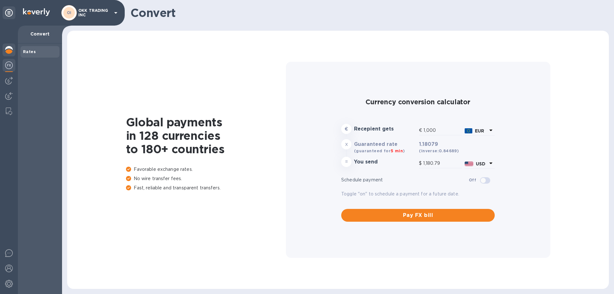
click at [11, 50] on img at bounding box center [9, 50] width 8 height 8
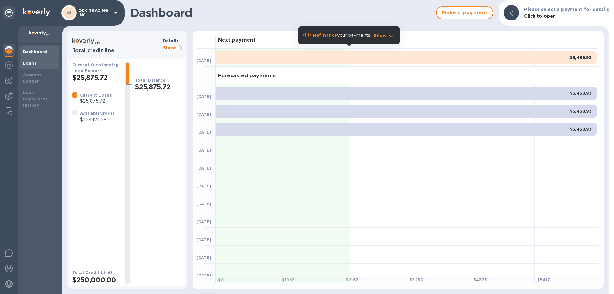
click at [39, 63] on div "Loans" at bounding box center [40, 63] width 34 height 6
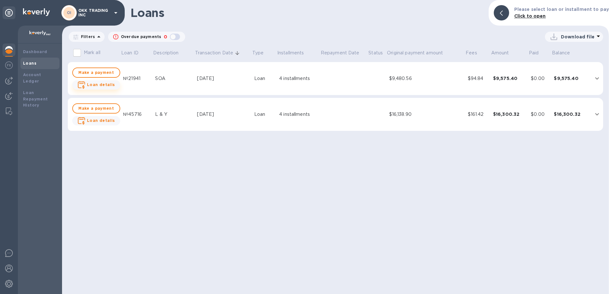
click at [102, 84] on b "Loan details" at bounding box center [101, 84] width 28 height 5
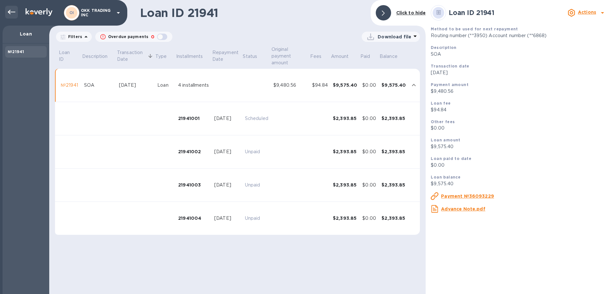
click at [13, 11] on icon at bounding box center [12, 12] width 8 height 8
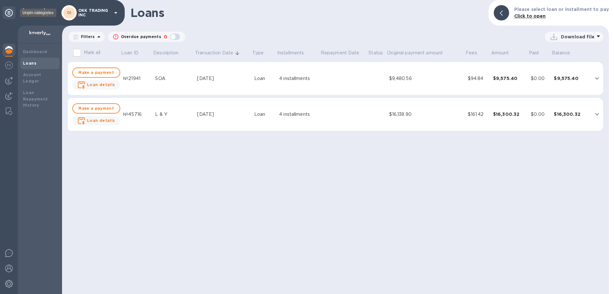
click at [13, 11] on div at bounding box center [9, 12] width 13 height 13
click at [33, 74] on b "Account Ledger" at bounding box center [32, 77] width 18 height 11
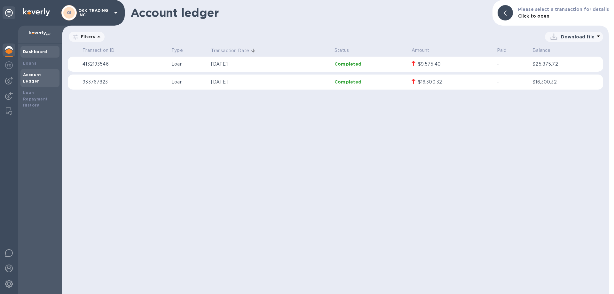
click at [46, 50] on div "Dashboard" at bounding box center [40, 52] width 34 height 6
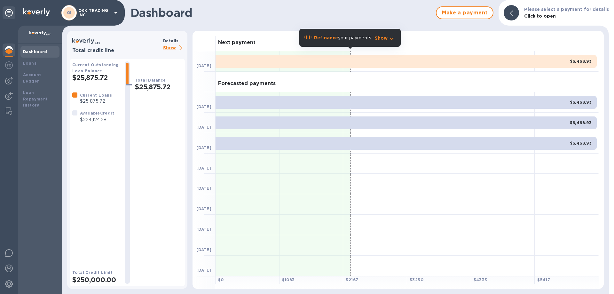
click at [171, 47] on p "Show" at bounding box center [174, 48] width 22 height 8
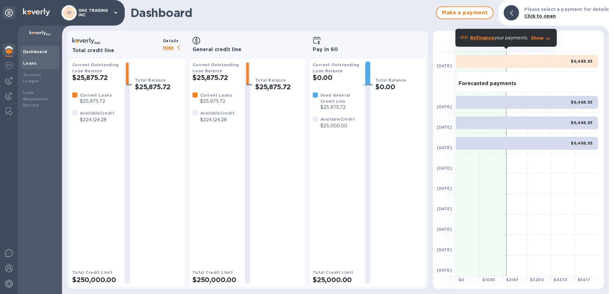
click at [32, 64] on b "Loans" at bounding box center [29, 63] width 13 height 5
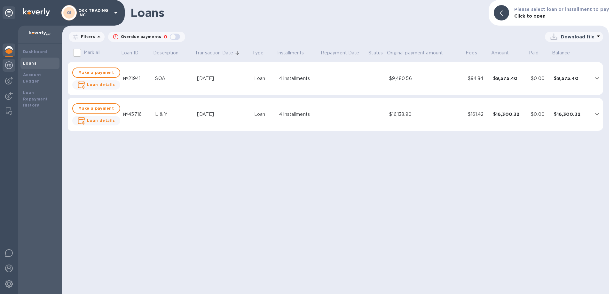
click at [8, 66] on img at bounding box center [9, 65] width 8 height 8
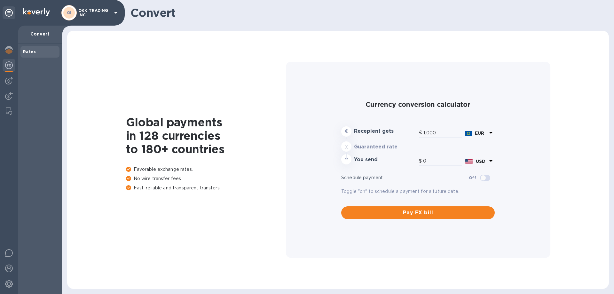
type input "1,180.89"
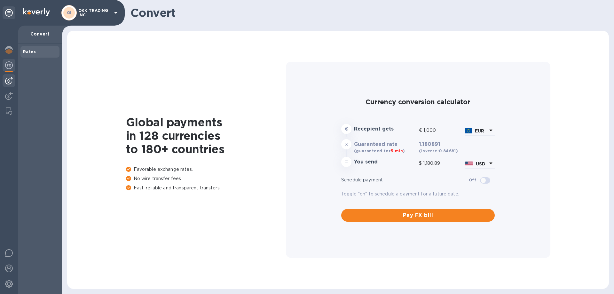
click at [7, 80] on img at bounding box center [9, 81] width 8 height 8
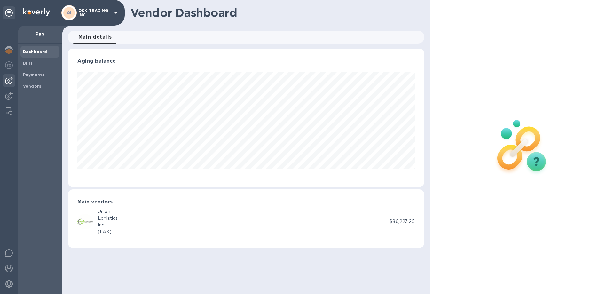
scroll to position [138, 356]
click at [39, 74] on b "Payments" at bounding box center [33, 74] width 21 height 5
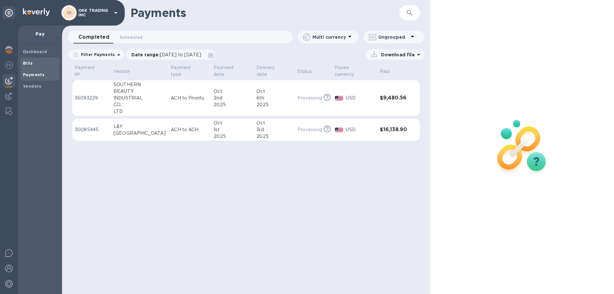
click at [33, 62] on span "Bills" at bounding box center [40, 63] width 34 height 6
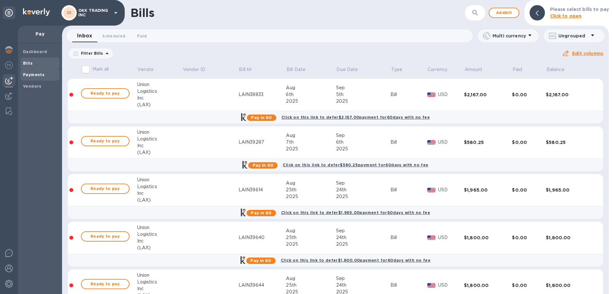
click at [29, 74] on b "Payments" at bounding box center [33, 74] width 21 height 5
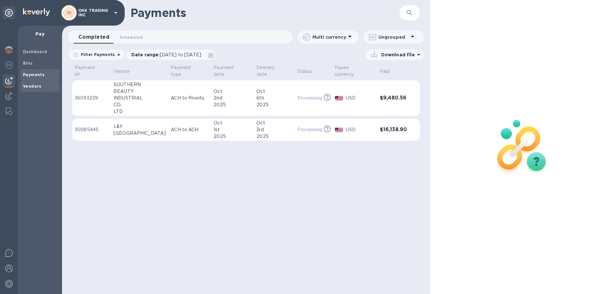
click at [35, 85] on b "Vendors" at bounding box center [32, 86] width 19 height 5
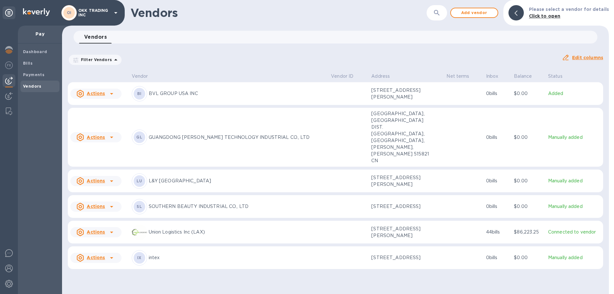
click at [145, 132] on div "GL" at bounding box center [140, 138] width 12 height 12
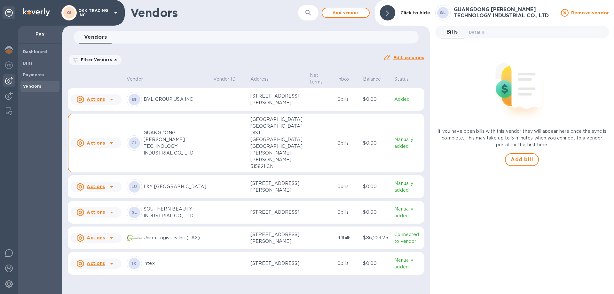
click at [110, 144] on icon at bounding box center [111, 143] width 3 height 2
click at [347, 171] on div at bounding box center [307, 147] width 614 height 294
click at [415, 58] on u "Edit columns" at bounding box center [409, 57] width 31 height 5
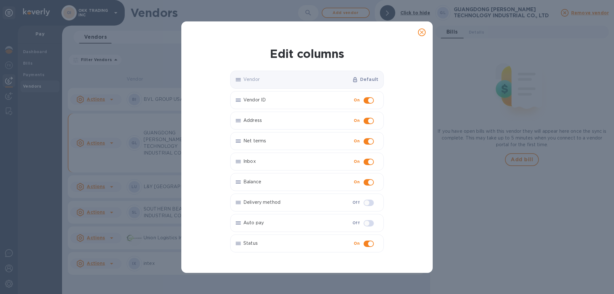
click at [286, 82] on p "Vendor" at bounding box center [297, 79] width 107 height 7
click at [424, 33] on icon "close" at bounding box center [422, 32] width 6 height 6
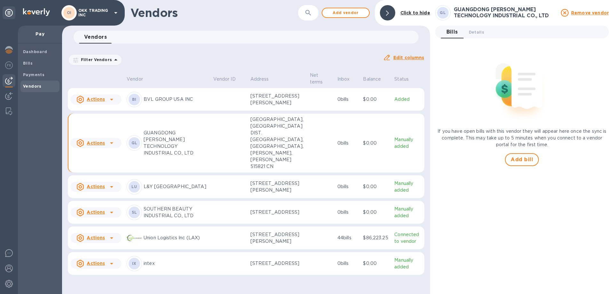
click at [153, 154] on p "GUANGDONG [PERSON_NAME] TECHNOLOGY INDUSTRIAL CO., LTD" at bounding box center [176, 143] width 65 height 27
click at [80, 188] on icon at bounding box center [80, 186] width 3 height 3
click at [95, 189] on u "Actions" at bounding box center [96, 186] width 18 height 5
click at [413, 59] on div at bounding box center [307, 147] width 614 height 294
click at [414, 59] on u "Edit columns" at bounding box center [409, 57] width 31 height 5
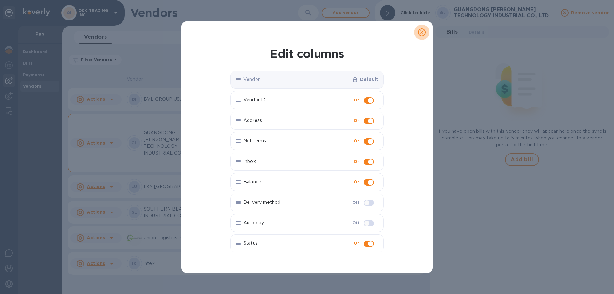
click at [426, 31] on button "close" at bounding box center [421, 32] width 15 height 15
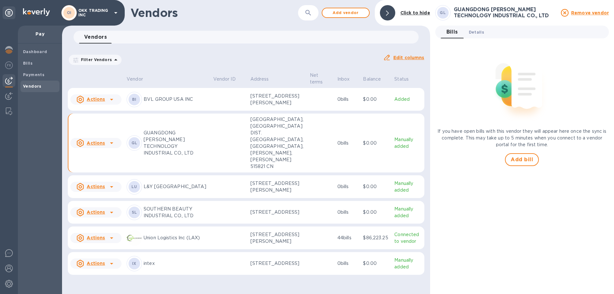
click at [481, 33] on span "Details 0" at bounding box center [476, 32] width 15 height 7
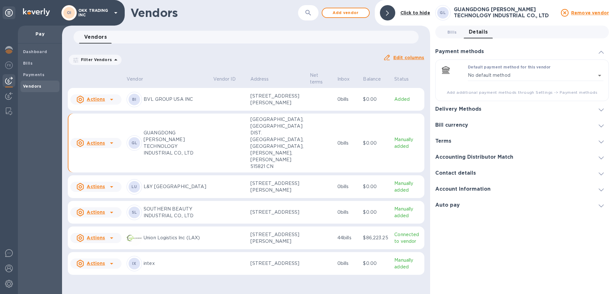
click at [495, 156] on h3 "Accounting Distributor Match" at bounding box center [474, 157] width 78 height 6
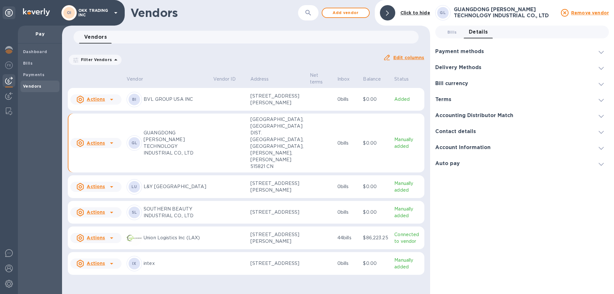
click at [459, 130] on h3 "Contact details" at bounding box center [455, 132] width 41 height 6
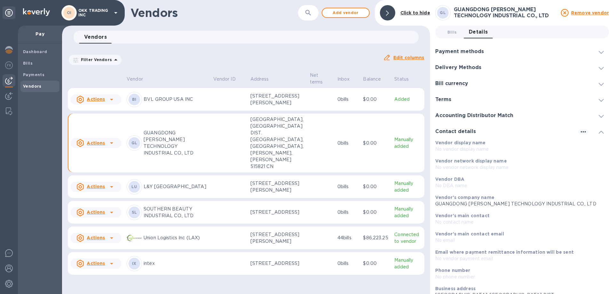
click at [513, 115] on div "Accounting Distributor Match" at bounding box center [476, 116] width 83 height 6
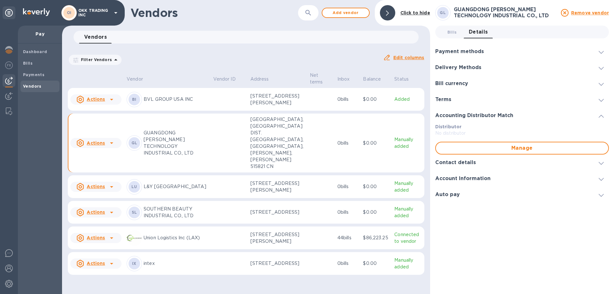
click at [481, 196] on div "Auto pay" at bounding box center [522, 195] width 174 height 16
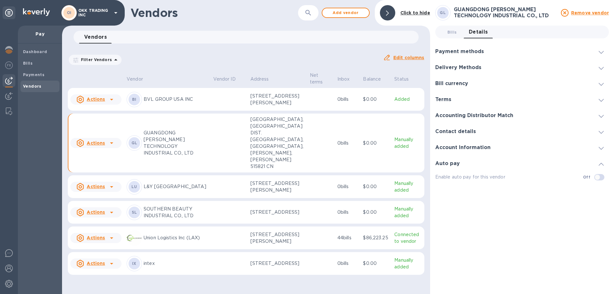
click at [512, 149] on div "Account Information" at bounding box center [522, 148] width 174 height 16
click at [587, 146] on icon "button" at bounding box center [584, 148] width 8 height 8
click at [587, 146] on div at bounding box center [307, 147] width 614 height 294
click at [475, 63] on div "Delivery Methods" at bounding box center [522, 68] width 174 height 16
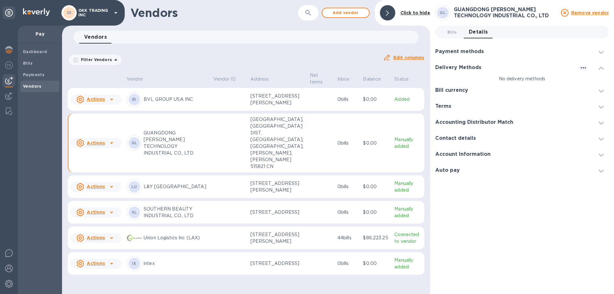
click at [477, 52] on h3 "Payment methods" at bounding box center [459, 52] width 49 height 6
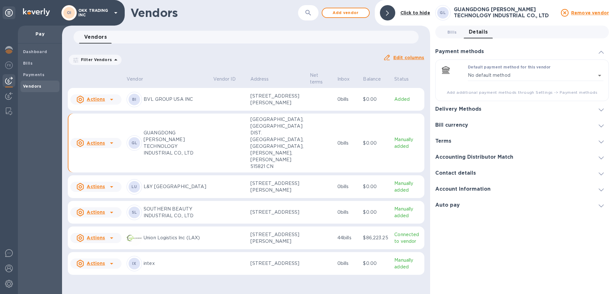
click at [473, 109] on h3 "Delivery Methods" at bounding box center [458, 109] width 46 height 6
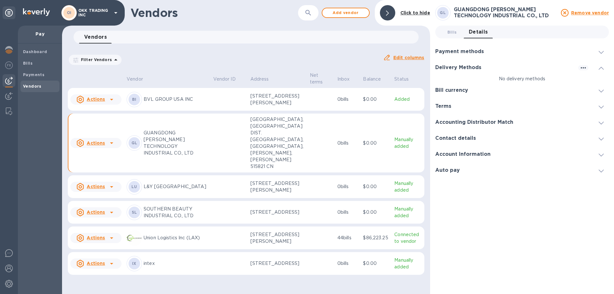
click at [459, 90] on h3 "Bill currency" at bounding box center [451, 90] width 33 height 6
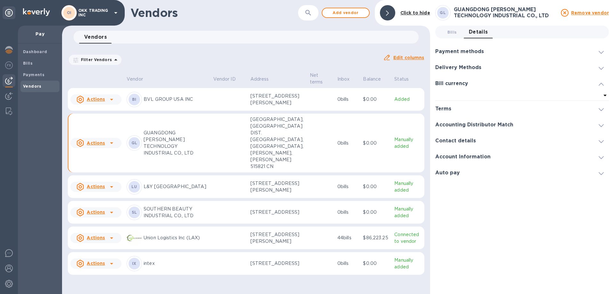
click at [451, 108] on h3 "Terms" at bounding box center [443, 109] width 16 height 6
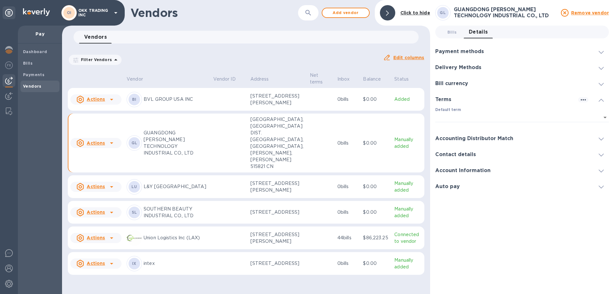
click at [484, 138] on h3 "Accounting Distributor Match" at bounding box center [474, 139] width 78 height 6
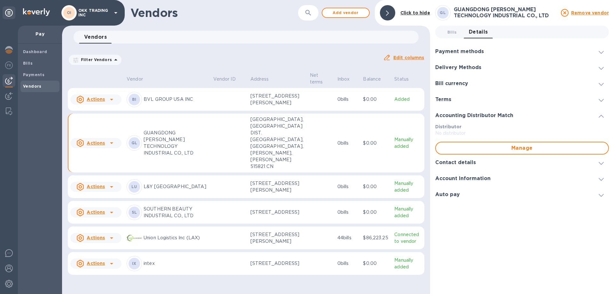
click at [475, 161] on h3 "Contact details" at bounding box center [455, 163] width 41 height 6
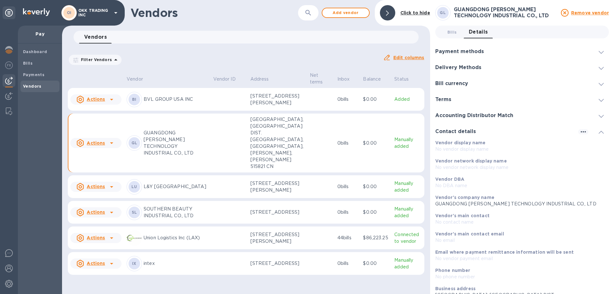
click at [183, 103] on p "BVL GROUP USA INC" at bounding box center [176, 99] width 65 height 7
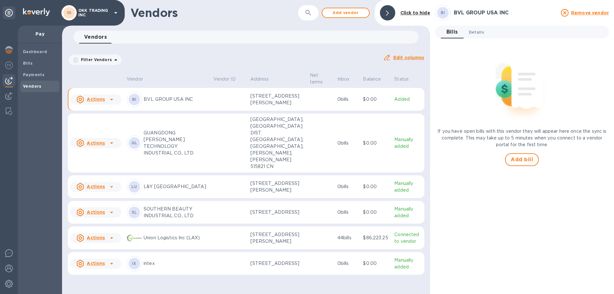
click at [477, 33] on span "Details 0" at bounding box center [476, 32] width 15 height 7
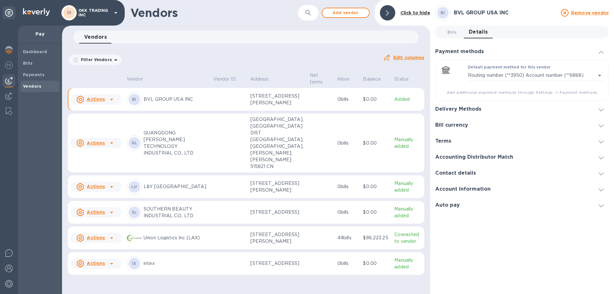
click at [481, 188] on h3 "Account Information" at bounding box center [462, 189] width 55 height 6
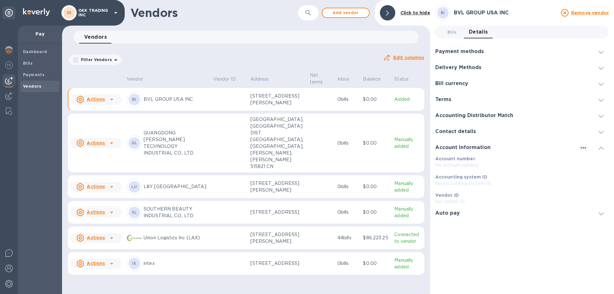
click at [458, 114] on h3 "Accounting Distributor Match" at bounding box center [474, 116] width 78 height 6
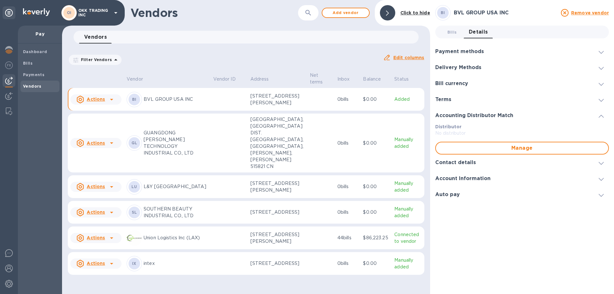
click at [459, 158] on div "Contact details" at bounding box center [522, 163] width 174 height 16
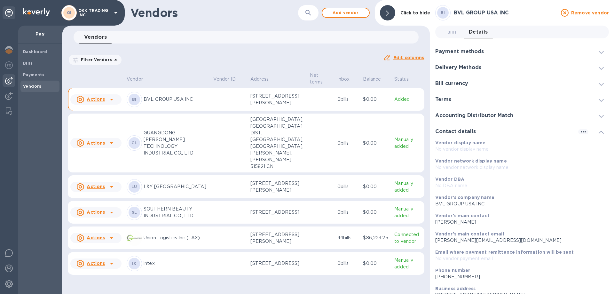
click at [114, 9] on div "OI OKK TRADING INC" at bounding box center [90, 12] width 58 height 15
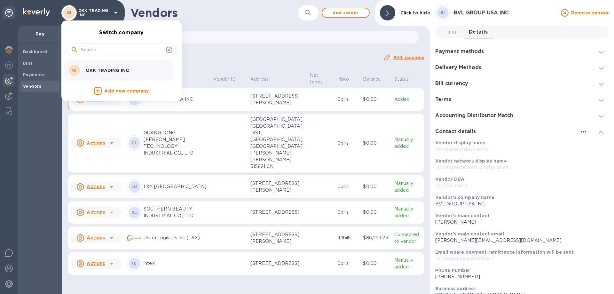
click at [114, 9] on div at bounding box center [307, 147] width 614 height 294
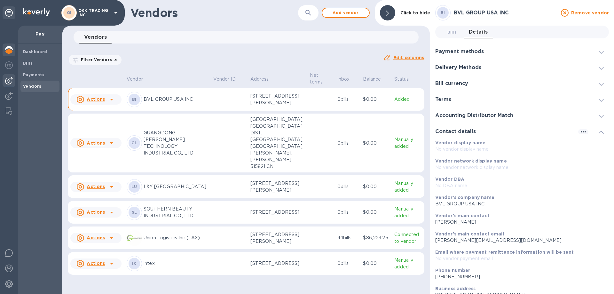
click at [7, 46] on img at bounding box center [9, 50] width 8 height 8
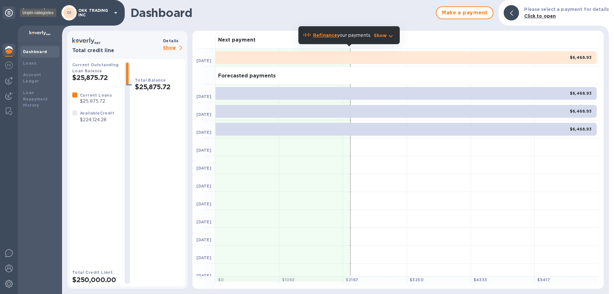
click at [9, 11] on icon at bounding box center [9, 13] width 8 height 8
click at [10, 67] on img at bounding box center [9, 65] width 8 height 8
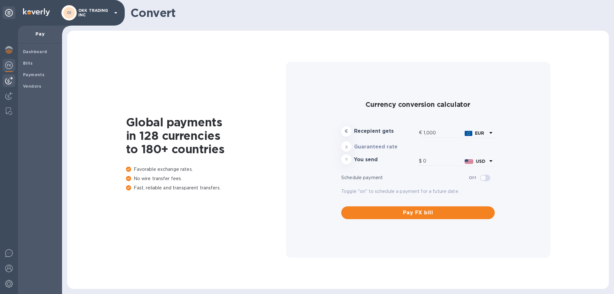
click at [11, 80] on img at bounding box center [9, 81] width 8 height 8
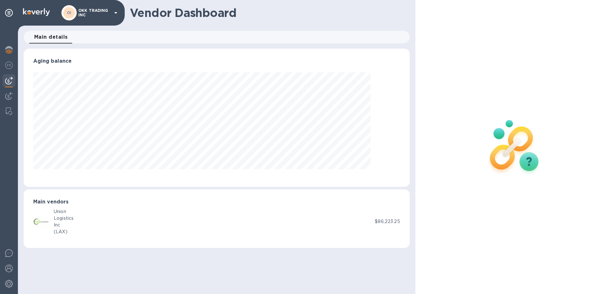
scroll to position [138, 386]
click at [12, 255] on img at bounding box center [9, 253] width 8 height 8
click at [9, 267] on img at bounding box center [9, 269] width 8 height 8
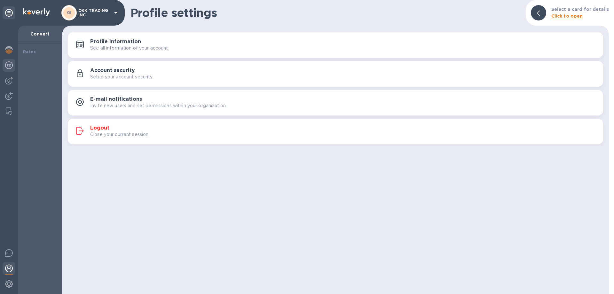
click at [9, 65] on img at bounding box center [9, 65] width 8 height 8
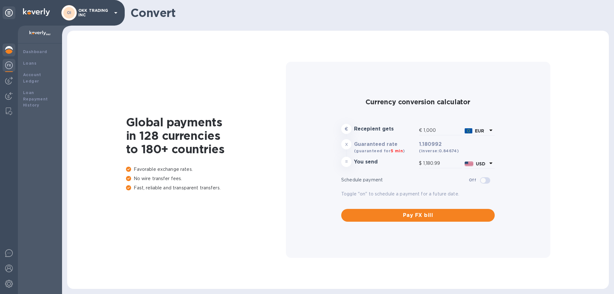
click at [10, 51] on img at bounding box center [9, 50] width 8 height 8
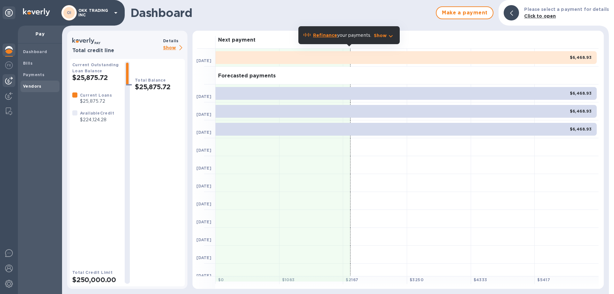
click at [24, 85] on b "Vendors" at bounding box center [32, 86] width 19 height 5
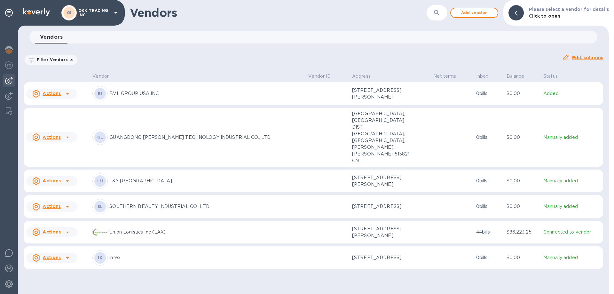
click at [64, 133] on icon at bounding box center [68, 137] width 8 height 8
click at [59, 172] on b "Remove vendor" at bounding box center [63, 171] width 38 height 5
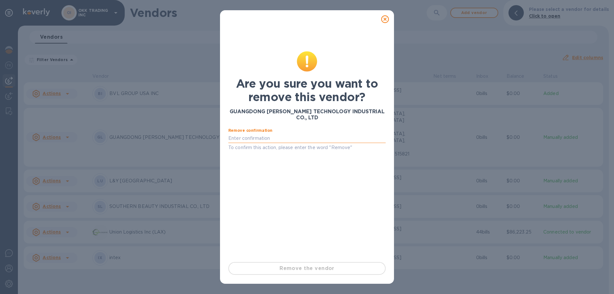
click at [283, 135] on input "text" at bounding box center [306, 138] width 157 height 10
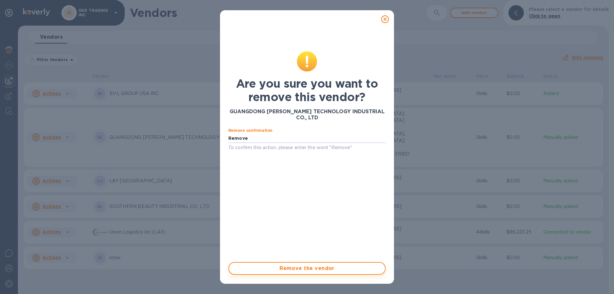
type input "Remove"
click at [315, 267] on span "Remove the vendor" at bounding box center [307, 269] width 146 height 8
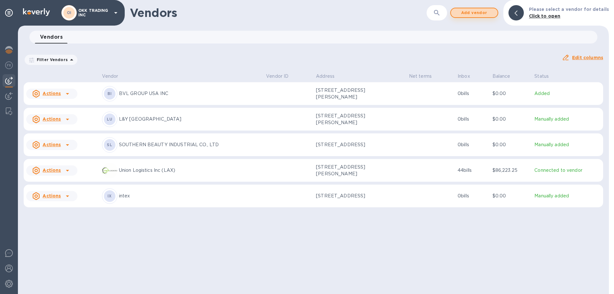
click at [487, 11] on span "Add vendor" at bounding box center [474, 13] width 36 height 8
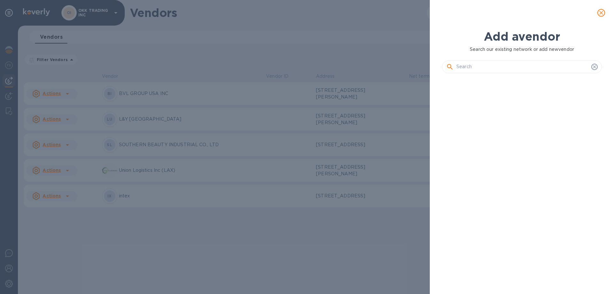
scroll to position [194, 163]
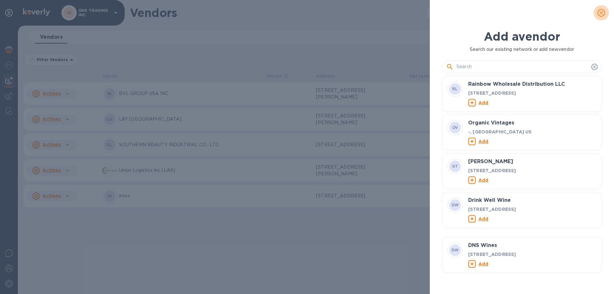
click at [603, 12] on icon "close" at bounding box center [601, 13] width 6 height 6
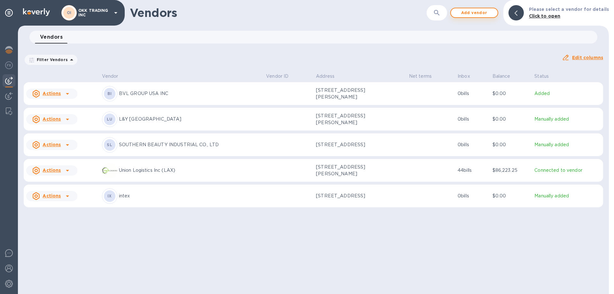
click at [480, 11] on span "Add vendor" at bounding box center [474, 13] width 36 height 8
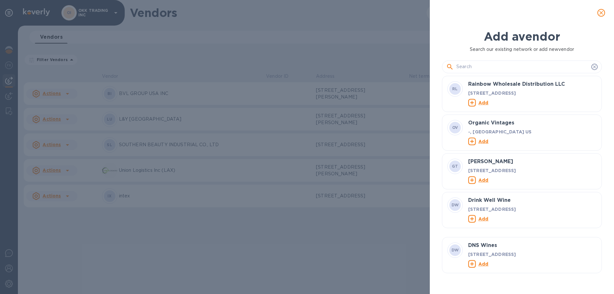
click at [475, 66] on input "text" at bounding box center [523, 67] width 132 height 10
click at [462, 67] on input "text" at bounding box center [523, 67] width 132 height 10
paste input "GUANGDONG XIN YU TECHNOLOGY"
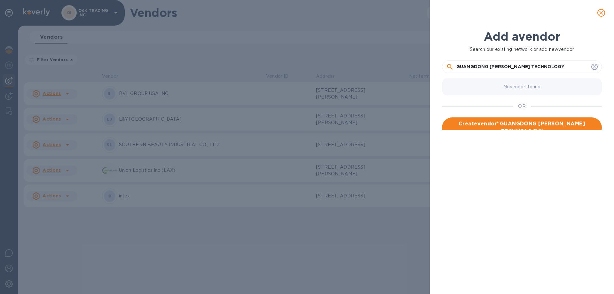
paste input "INDUSTRIAL CO., LTD"
type input "GUANGDONG [PERSON_NAME] TECHNOLOGY INDUSTRIAL CO., LTD"
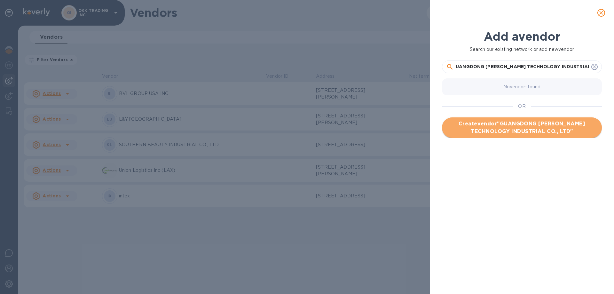
scroll to position [0, 0]
click at [530, 130] on span "Create vendor " GUANGDONG XIN YU TECHNOLOGY INDUSTRIAL CO., LTD "" at bounding box center [522, 127] width 150 height 15
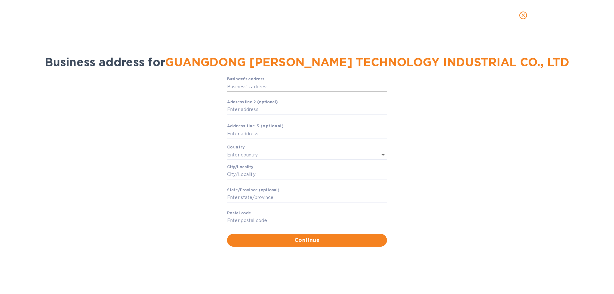
click at [293, 83] on input "Business’s аddress" at bounding box center [307, 87] width 160 height 10
paste input "text"
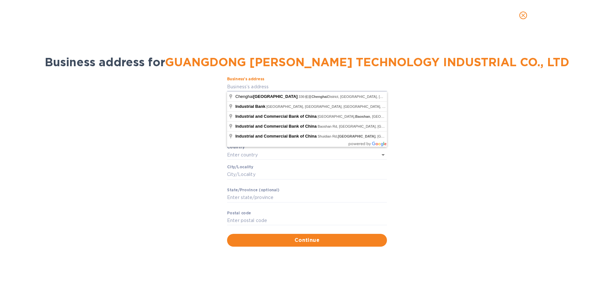
type input "336省道"
type input "[GEOGRAPHIC_DATA]"
type input "Shan Tou Shi"
type input "Guang Dong Sheng"
type input "515821"
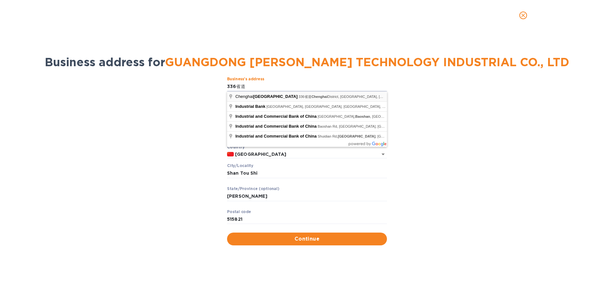
type input "336省道"
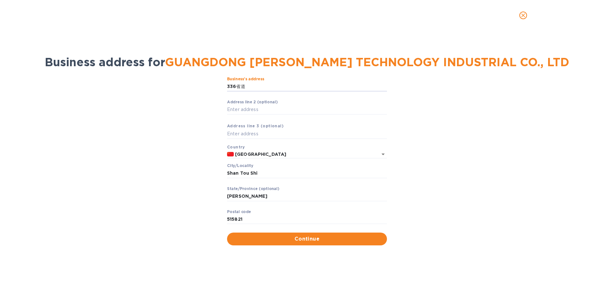
drag, startPoint x: 254, startPoint y: 89, endPoint x: 213, endPoint y: 85, distance: 41.4
click at [217, 86] on div "Business’s аddress 336省道 ​ Аddress line 2 (optional) ​ Аddress line 3 (optional…" at bounding box center [307, 161] width 598 height 176
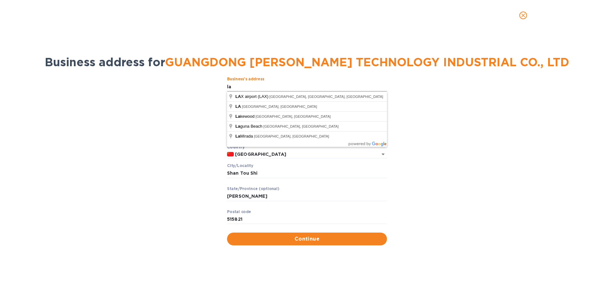
type input "l"
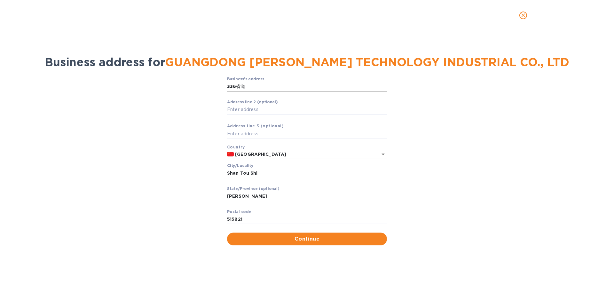
click at [263, 86] on input "336省道" at bounding box center [307, 87] width 160 height 10
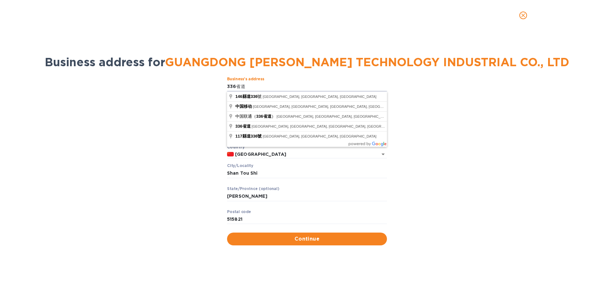
drag, startPoint x: 263, startPoint y: 86, endPoint x: 195, endPoint y: 83, distance: 67.9
click at [197, 83] on div "Business’s аddress 336省道 ​ Аddress line 2 (optional) ​ Аddress line 3 (optional…" at bounding box center [307, 161] width 598 height 176
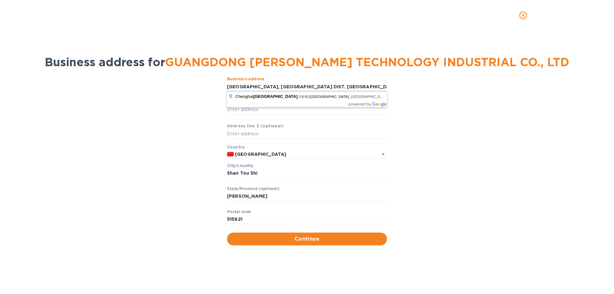
scroll to position [0, 3]
type input "[GEOGRAPHIC_DATA], [GEOGRAPHIC_DATA] DIST. [GEOGRAPHIC_DATA], [GEOGRAPHIC_DATA]"
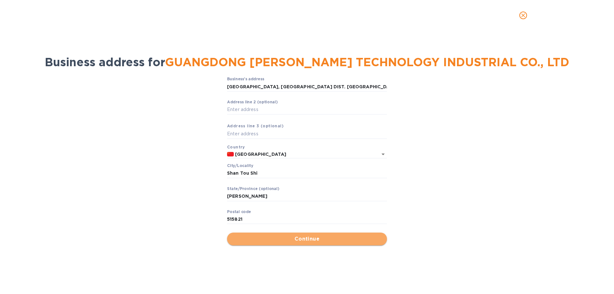
click at [332, 238] on span "Continue" at bounding box center [307, 239] width 150 height 8
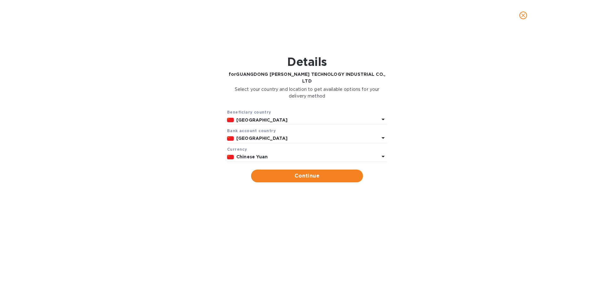
click at [385, 156] on icon at bounding box center [383, 157] width 3 height 2
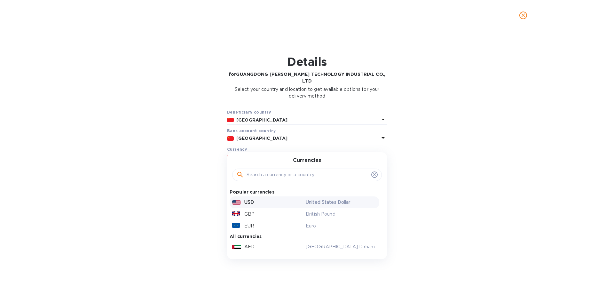
click at [251, 199] on p "USD" at bounding box center [249, 202] width 10 height 7
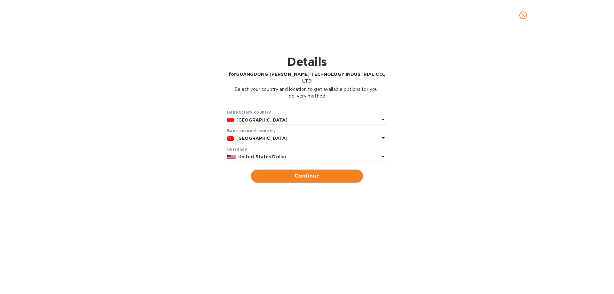
click at [309, 172] on span "Continue" at bounding box center [307, 176] width 102 height 8
type input "GUANGDONG [PERSON_NAME] TECHNOLOGY INDUSTRIAL CO., LTD"
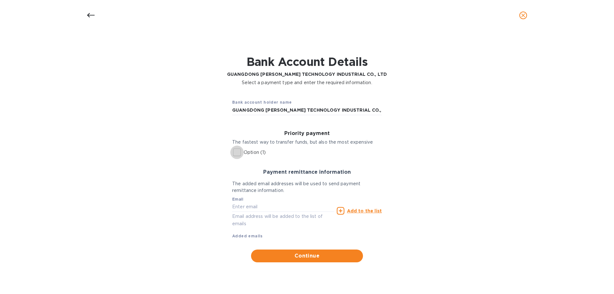
click at [235, 151] on input "Option (1)" at bounding box center [236, 152] width 13 height 13
checkbox input "true"
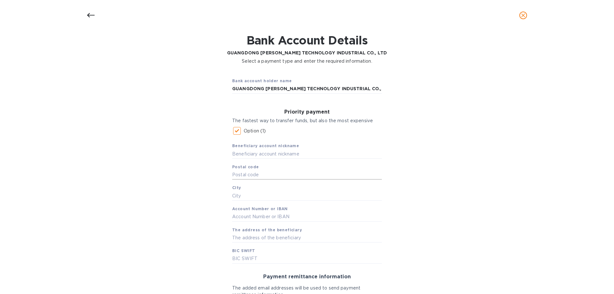
scroll to position [32, 0]
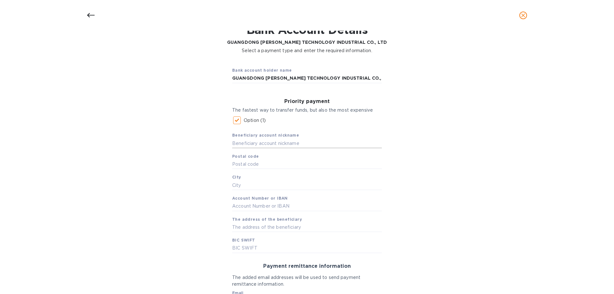
click at [244, 144] on input "text" at bounding box center [307, 144] width 150 height 10
paste input "GUANGDONG XIN YU - XQ"
type input "GUANGDONG XIN YU - XQ"
click at [268, 165] on input "text" at bounding box center [307, 165] width 150 height 10
type input "515821"
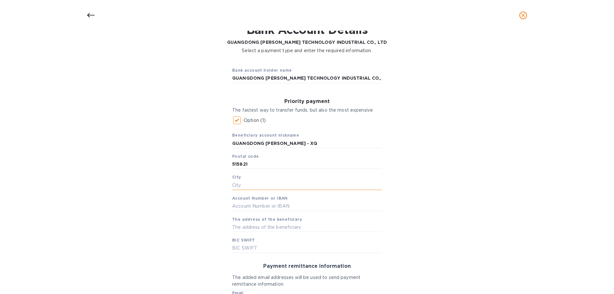
click at [262, 187] on input "text" at bounding box center [307, 185] width 150 height 10
type input "[PERSON_NAME]"
click at [236, 206] on input "text" at bounding box center [307, 207] width 150 height 10
drag, startPoint x: 236, startPoint y: 206, endPoint x: 243, endPoint y: 247, distance: 41.5
click at [243, 247] on input "text" at bounding box center [307, 249] width 150 height 10
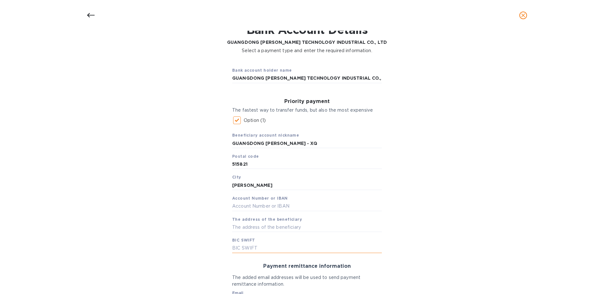
paste input "[SWIFT_CODE]"
type input "[SWIFT_CODE]"
drag, startPoint x: 232, startPoint y: 77, endPoint x: 375, endPoint y: 82, distance: 142.8
click at [375, 82] on input "GUANGDONG [PERSON_NAME] TECHNOLOGY INDUSTRIAL CO., LTD" at bounding box center [307, 79] width 150 height 10
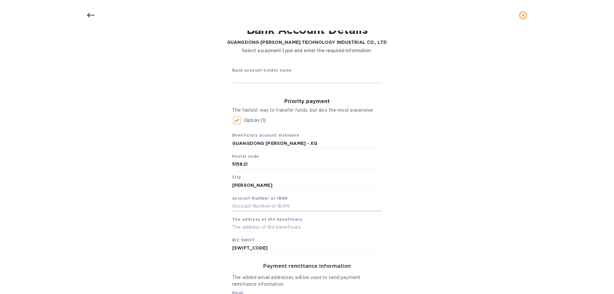
click at [236, 206] on input "text" at bounding box center [307, 207] width 150 height 10
paste input "105301887140000032"
type input "105301887140000032"
click at [244, 80] on input "text" at bounding box center [307, 79] width 150 height 10
paste input "CHINA GUANGFA BANK H.O."
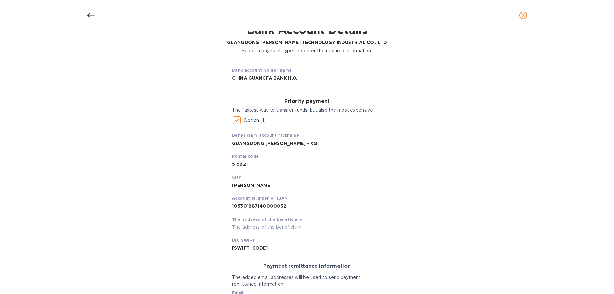
type input "CHINA GUANGFA BANK H.O."
click at [236, 229] on input "text" at bounding box center [307, 227] width 150 height 10
paste input "LAIMEI INDUSTRIAL ZONE, CHENGHAI"
paste input "DIST. SHANTOU, GUANGDONG"
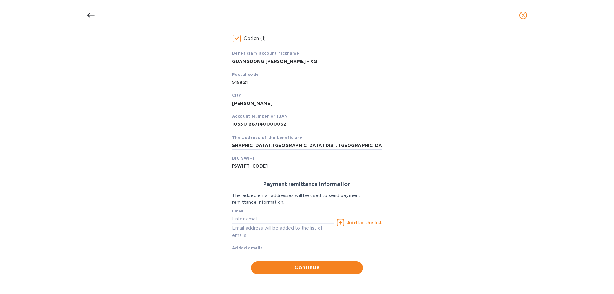
type input "[GEOGRAPHIC_DATA], [GEOGRAPHIC_DATA] DIST. [GEOGRAPHIC_DATA], [GEOGRAPHIC_DATA]"
click at [247, 219] on input "text" at bounding box center [283, 219] width 102 height 10
paste input "tracy <tracy@xq-toys.com>"
click at [247, 220] on input "tracy <tracy@xq-toys.com>" at bounding box center [283, 219] width 102 height 10
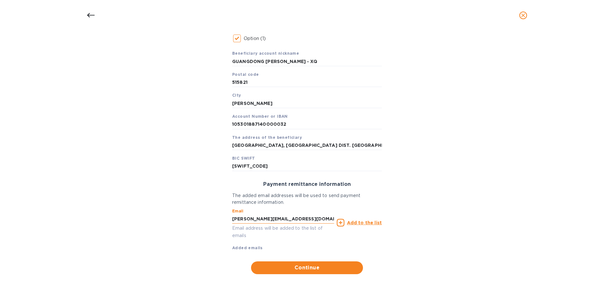
click at [294, 219] on input "tracy@xq-toys.com>" at bounding box center [283, 219] width 102 height 10
type input "[PERSON_NAME][EMAIL_ADDRESS][DOMAIN_NAME]"
click at [364, 222] on u "Add to the list" at bounding box center [364, 222] width 35 height 5
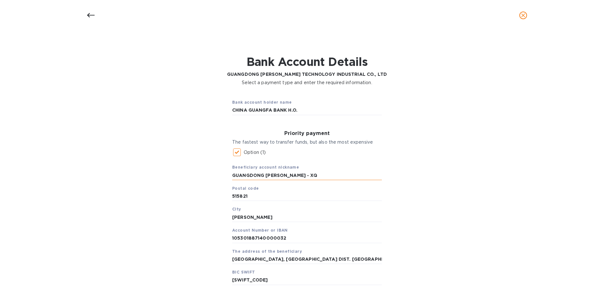
click at [293, 175] on input "GUANGDONG XIN YU - XQ" at bounding box center [307, 176] width 150 height 10
drag, startPoint x: 294, startPoint y: 175, endPoint x: 227, endPoint y: 173, distance: 66.6
click at [214, 174] on div "Bank account holder name CHINA GUANGFA BANK H.O. Priority payment The fastest w…" at bounding box center [307, 247] width 598 height 315
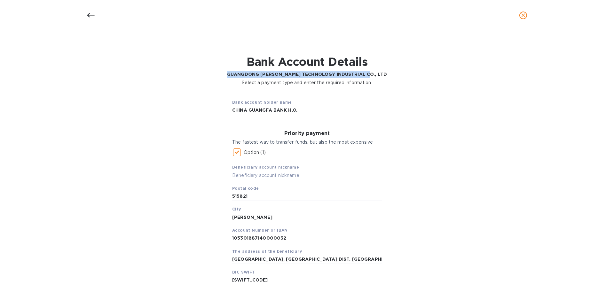
drag, startPoint x: 238, startPoint y: 73, endPoint x: 374, endPoint y: 72, distance: 135.4
click at [374, 72] on b "GUANGDONG [PERSON_NAME] TECHNOLOGY INDUSTRIAL CO., LTD" at bounding box center [307, 74] width 160 height 5
copy b "GUANGDONG [PERSON_NAME] TECHNOLOGY INDUSTRIAL CO., LTD"
click at [240, 176] on input "text" at bounding box center [307, 176] width 150 height 10
paste input "GUANGDONG [PERSON_NAME] TECHNOLOGY INDUSTRIAL CO., LTD"
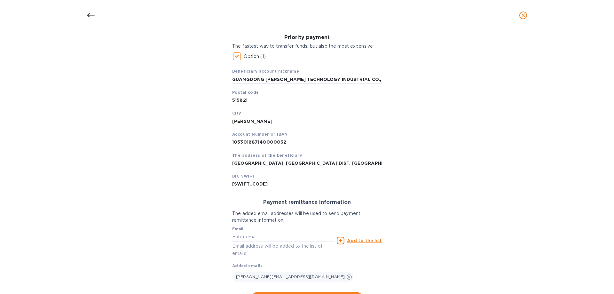
scroll to position [127, 0]
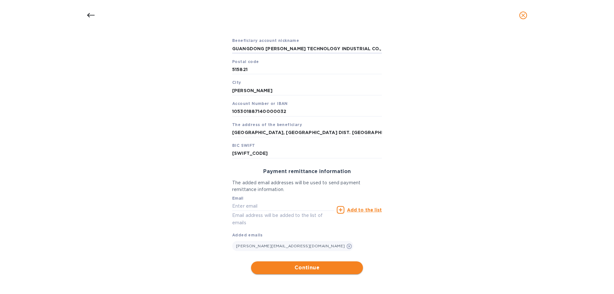
type input "GUANGDONG [PERSON_NAME] TECHNOLOGY INDUSTRIAL CO., LTD"
click at [308, 268] on span "Continue" at bounding box center [307, 268] width 102 height 8
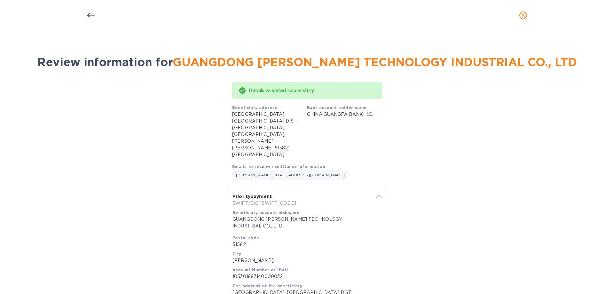
scroll to position [57, 0]
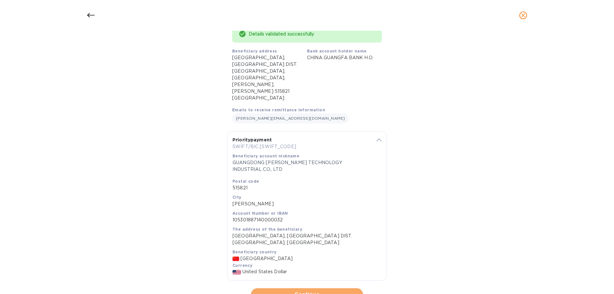
click at [299, 291] on span "Continue" at bounding box center [307, 295] width 102 height 8
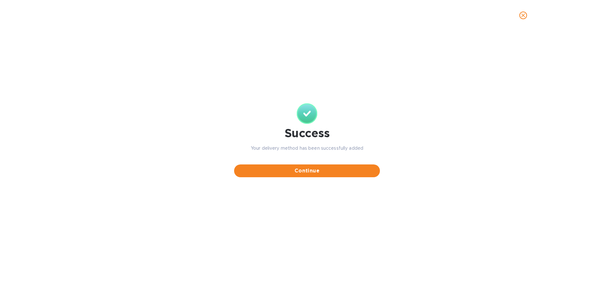
scroll to position [0, 0]
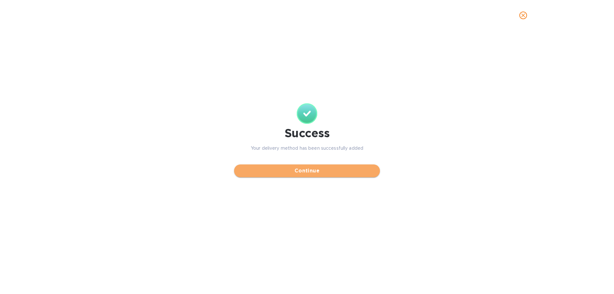
click at [308, 173] on span "Continue" at bounding box center [307, 171] width 136 height 8
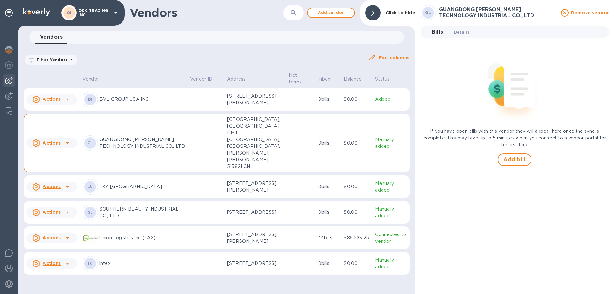
click at [462, 33] on span "Details 0" at bounding box center [461, 32] width 15 height 7
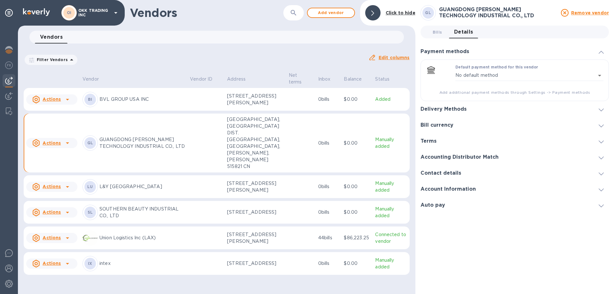
click at [523, 190] on div "Account Information" at bounding box center [515, 189] width 188 height 16
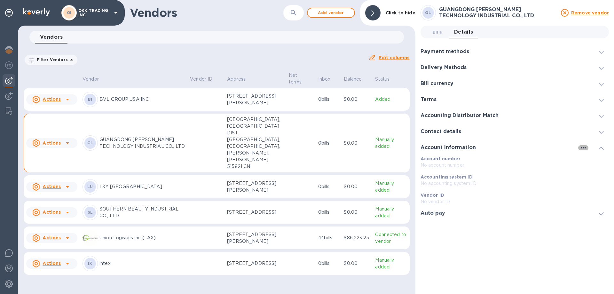
click at [586, 148] on icon "button" at bounding box center [584, 148] width 8 height 8
click at [590, 162] on p "Edit" at bounding box center [591, 161] width 10 height 6
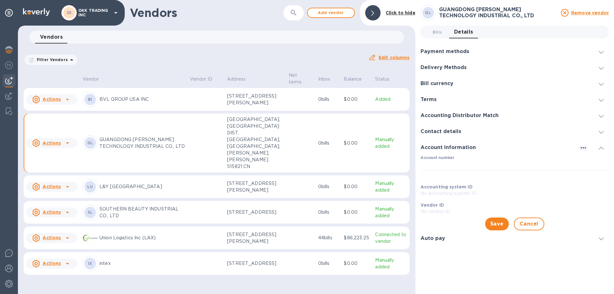
click at [601, 130] on span at bounding box center [601, 132] width 5 height 6
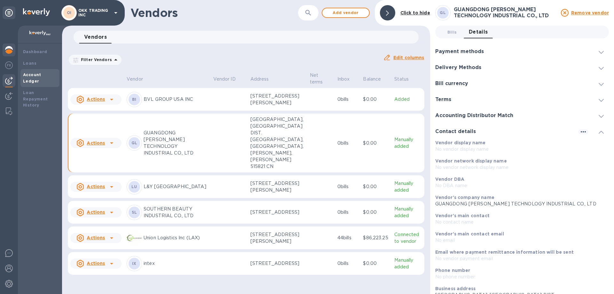
click at [37, 75] on b "Account Ledger" at bounding box center [32, 77] width 18 height 11
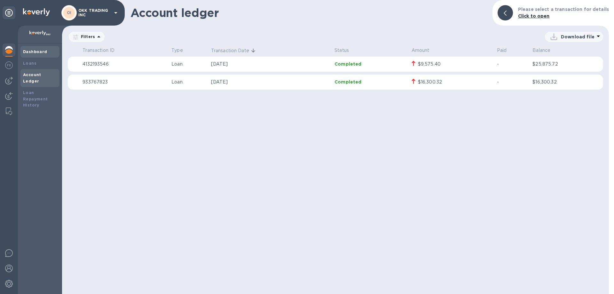
click at [33, 51] on b "Dashboard" at bounding box center [35, 51] width 24 height 5
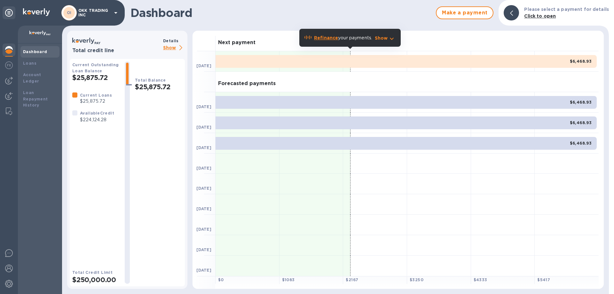
click at [9, 47] on img at bounding box center [9, 50] width 8 height 8
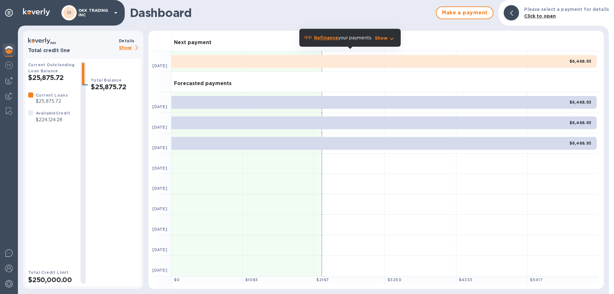
click at [113, 10] on icon at bounding box center [116, 13] width 8 height 8
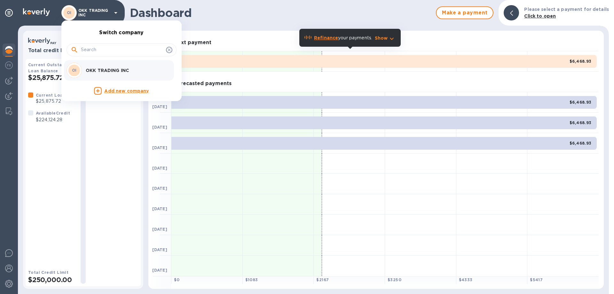
click at [11, 285] on div at bounding box center [307, 147] width 614 height 294
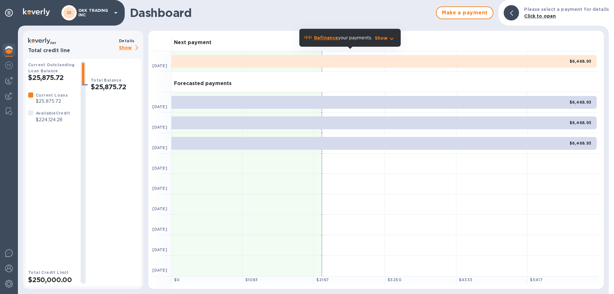
click at [11, 285] on img at bounding box center [9, 284] width 8 height 8
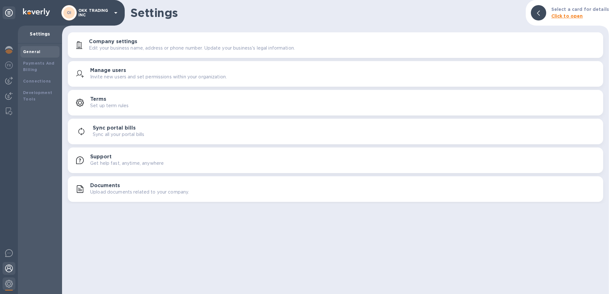
click at [5, 267] on img at bounding box center [9, 269] width 8 height 8
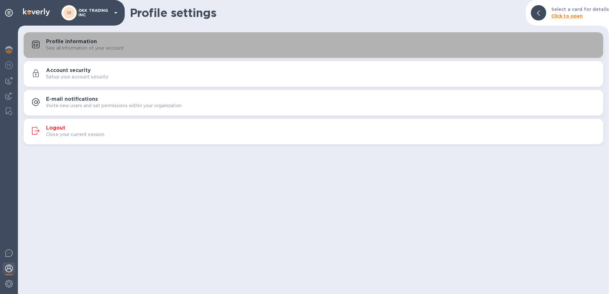
click at [86, 41] on h3 "Profile information" at bounding box center [71, 42] width 51 height 6
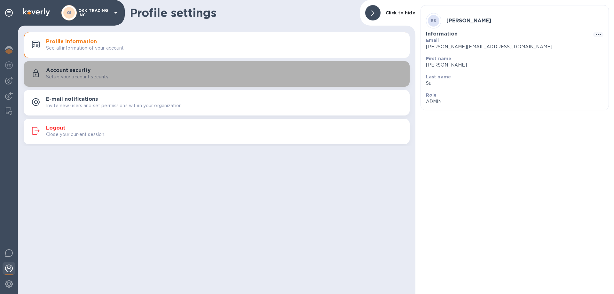
click at [71, 70] on h3 "Account security" at bounding box center [68, 71] width 45 height 6
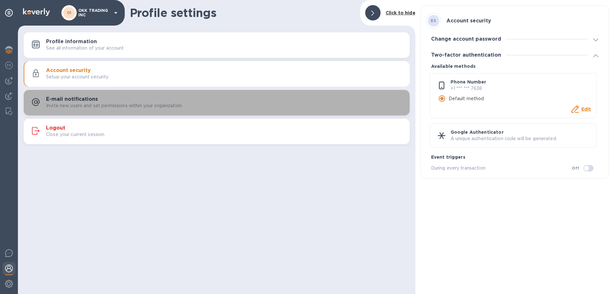
click at [78, 100] on h3 "E-mail notifications" at bounding box center [72, 99] width 52 height 6
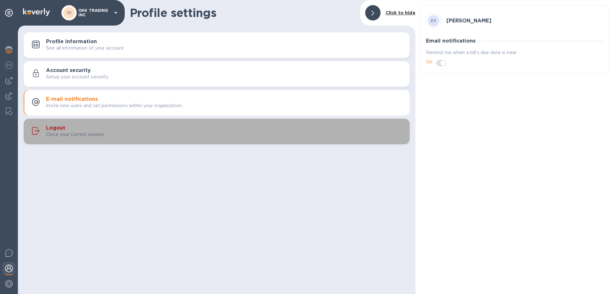
click at [60, 129] on h3 "Logout" at bounding box center [55, 128] width 19 height 6
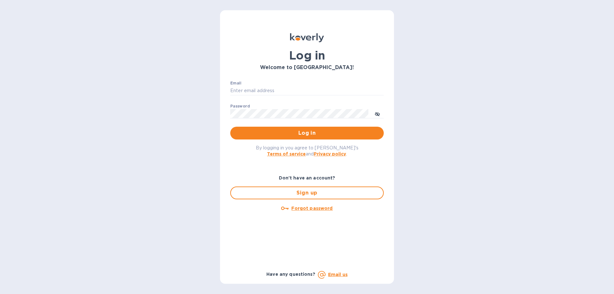
type input "[PERSON_NAME][EMAIL_ADDRESS][DOMAIN_NAME]"
